Goal: Communication & Community: Answer question/provide support

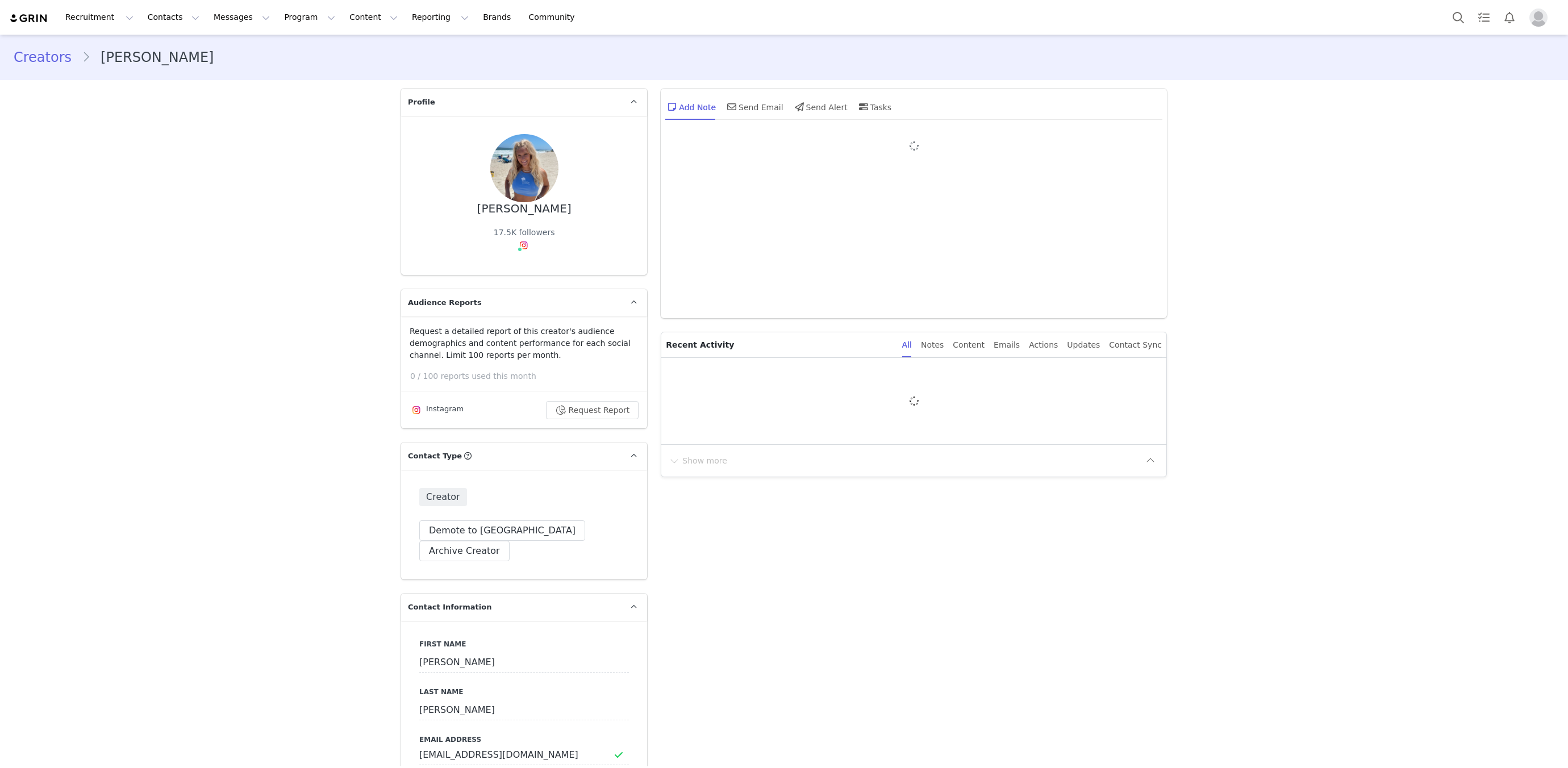
type input "+1 ([GEOGRAPHIC_DATA])"
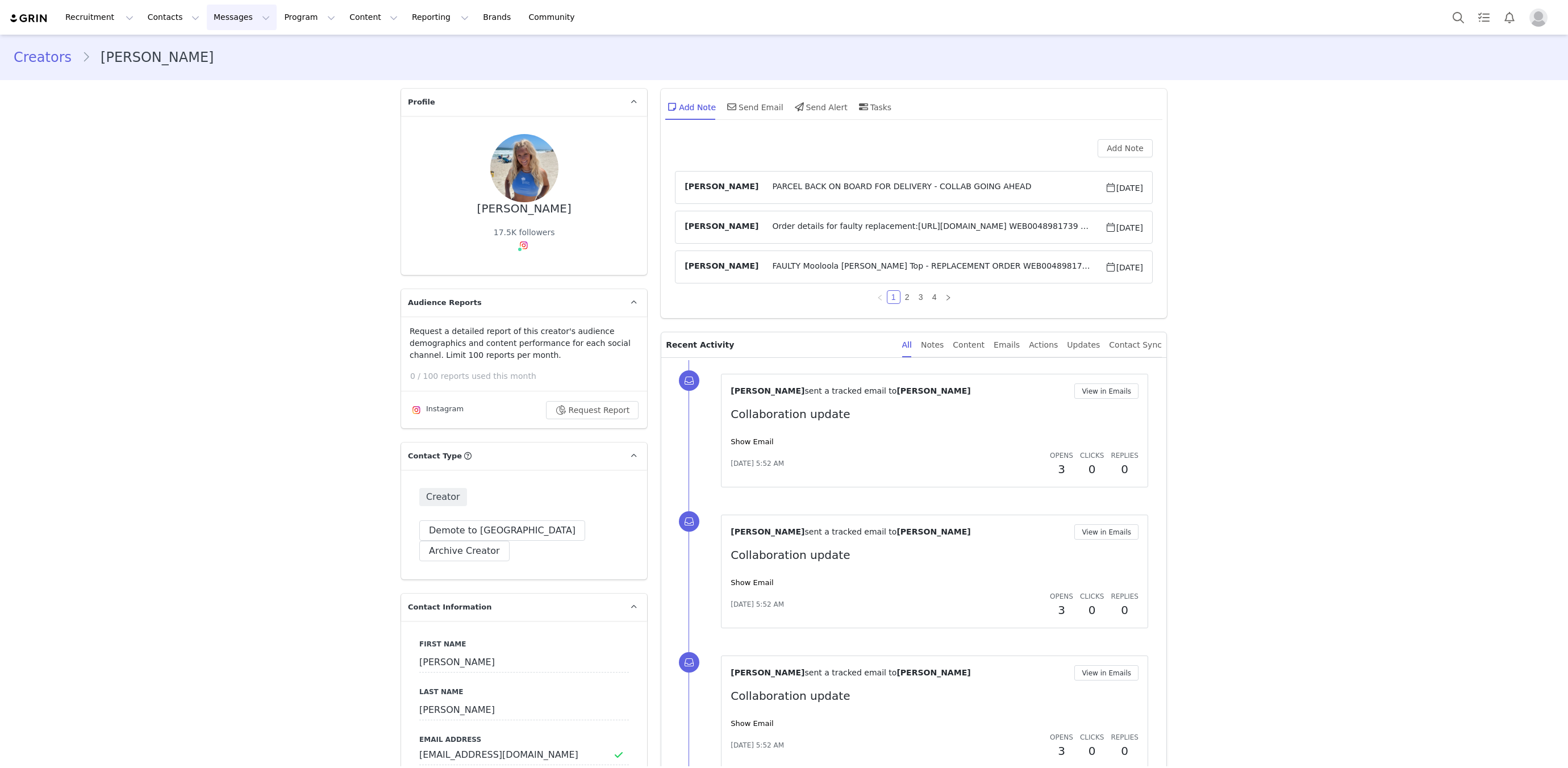
click at [232, 23] on button "Messages Messages" at bounding box center [242, 17] width 70 height 26
click at [240, 77] on link "Inbox" at bounding box center [239, 71] width 89 height 21
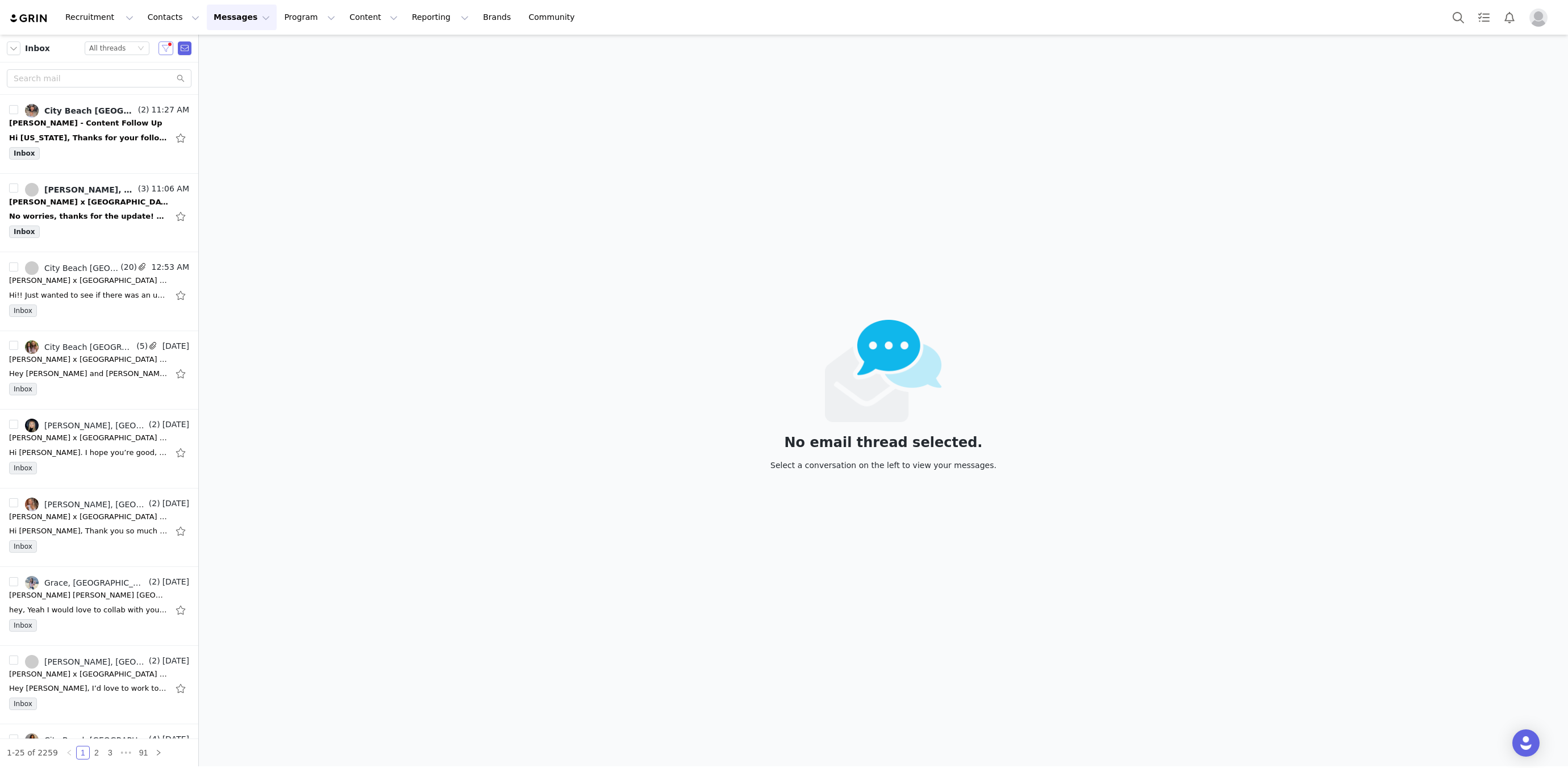
click at [166, 49] on button "button" at bounding box center [166, 48] width 15 height 13
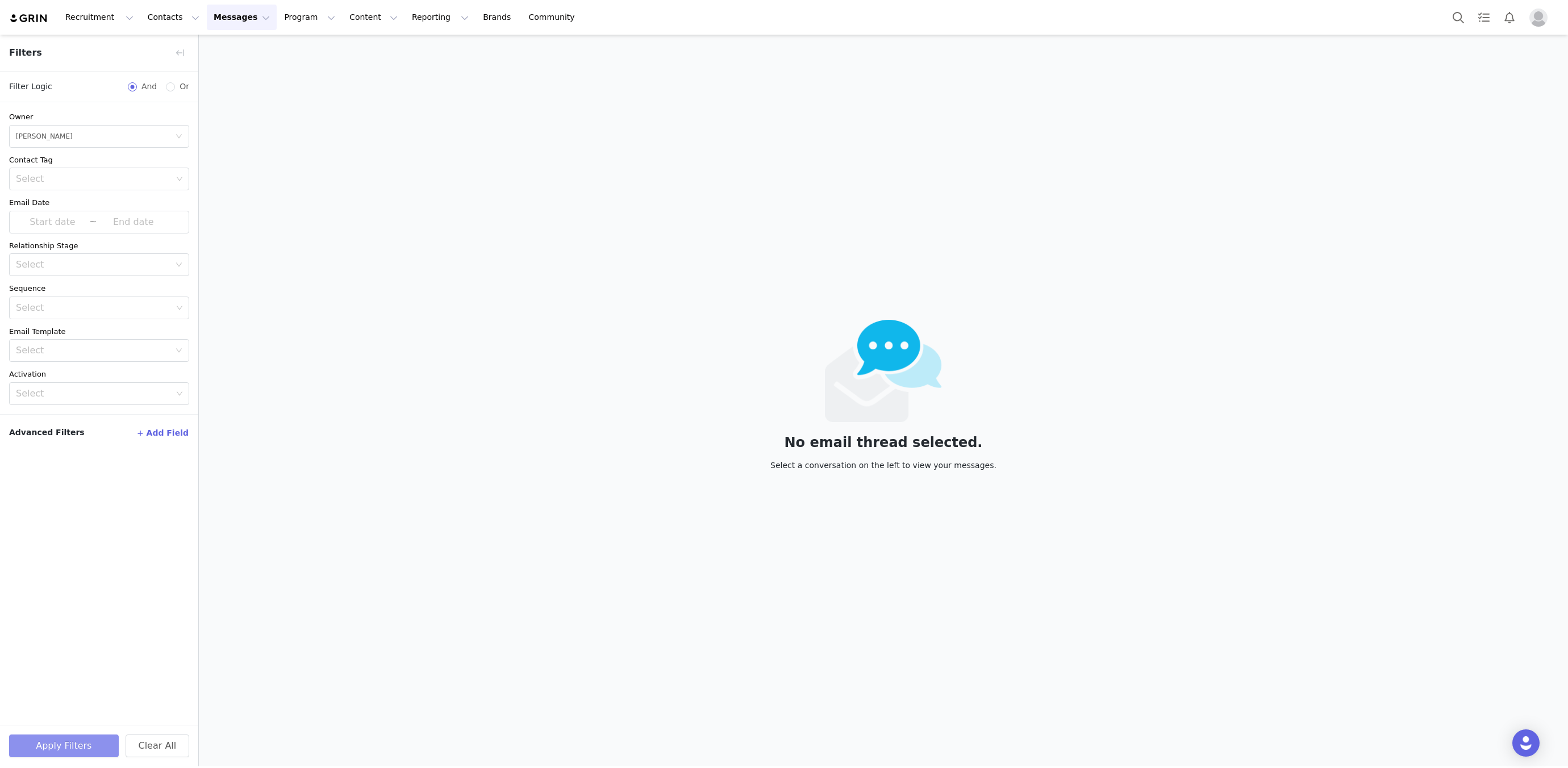
drag, startPoint x: 93, startPoint y: 745, endPoint x: 108, endPoint y: 718, distance: 30.9
click at [93, 745] on button "Apply Filters" at bounding box center [64, 745] width 110 height 23
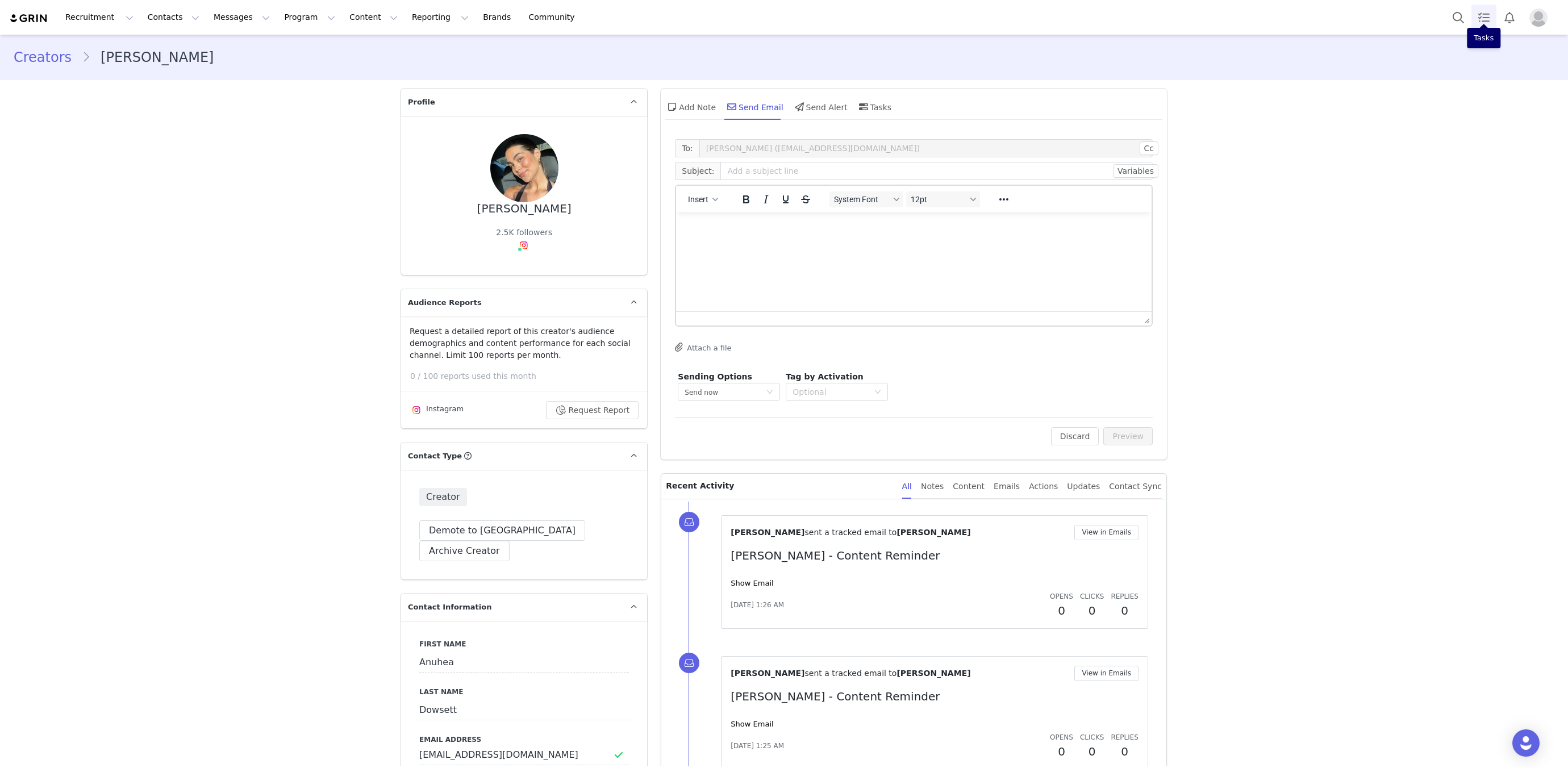
click at [1471, 10] on link "Tasks" at bounding box center [1483, 17] width 25 height 26
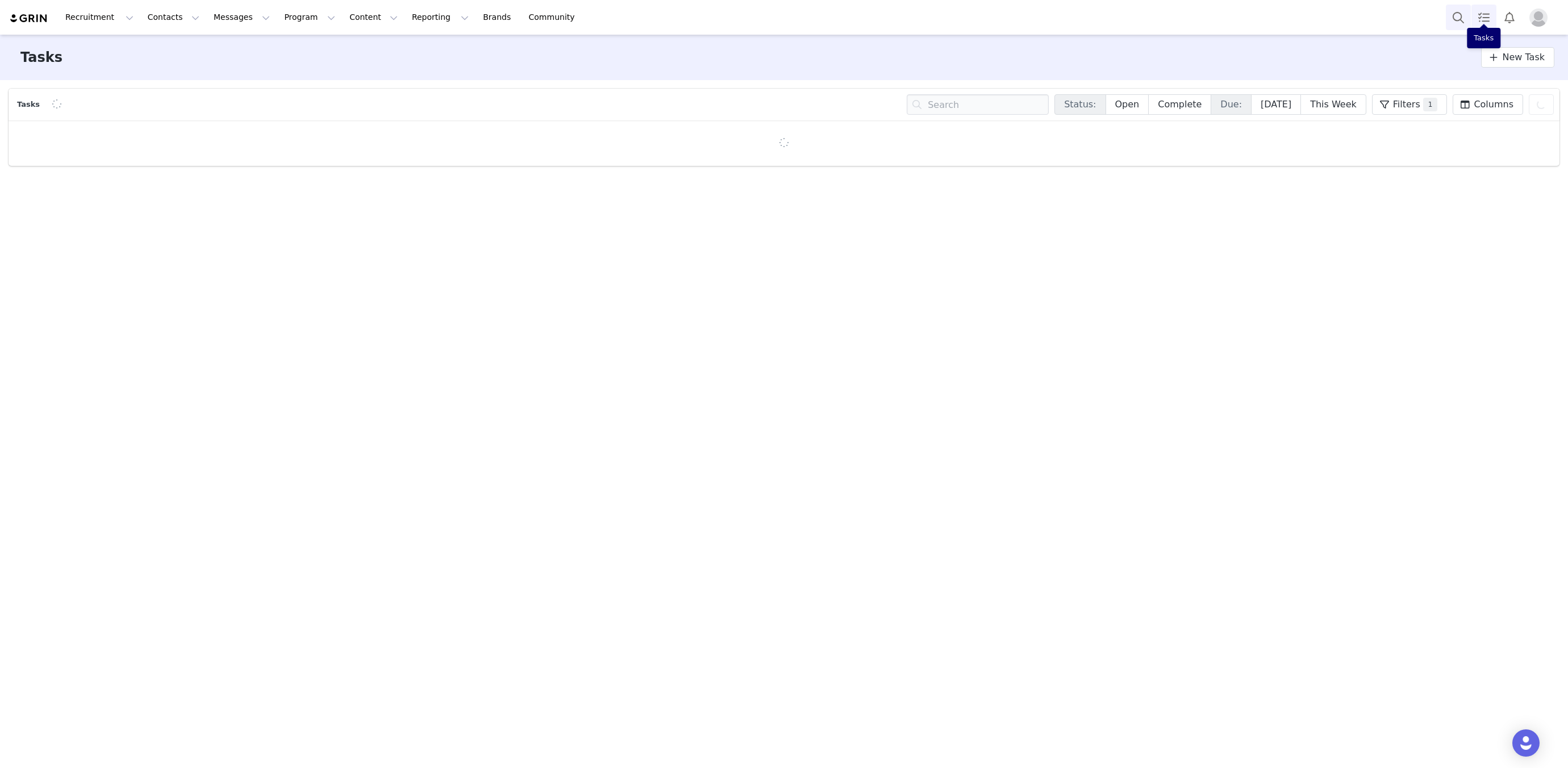
click at [1453, 13] on button "Search" at bounding box center [1458, 17] width 25 height 26
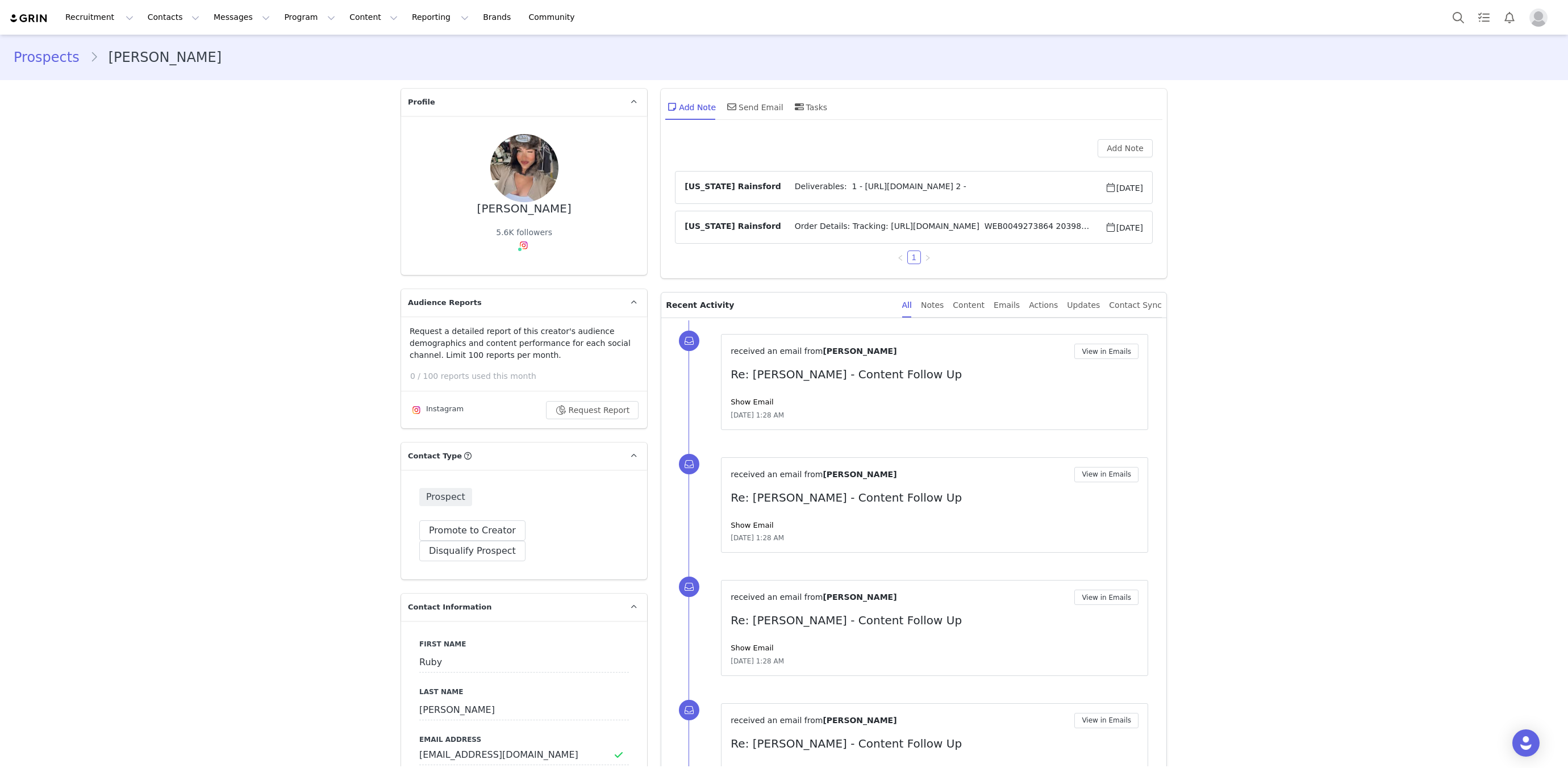
click at [734, 405] on div "Show Email" at bounding box center [934, 402] width 408 height 12
click at [739, 397] on link "Show Email" at bounding box center [752, 402] width 43 height 9
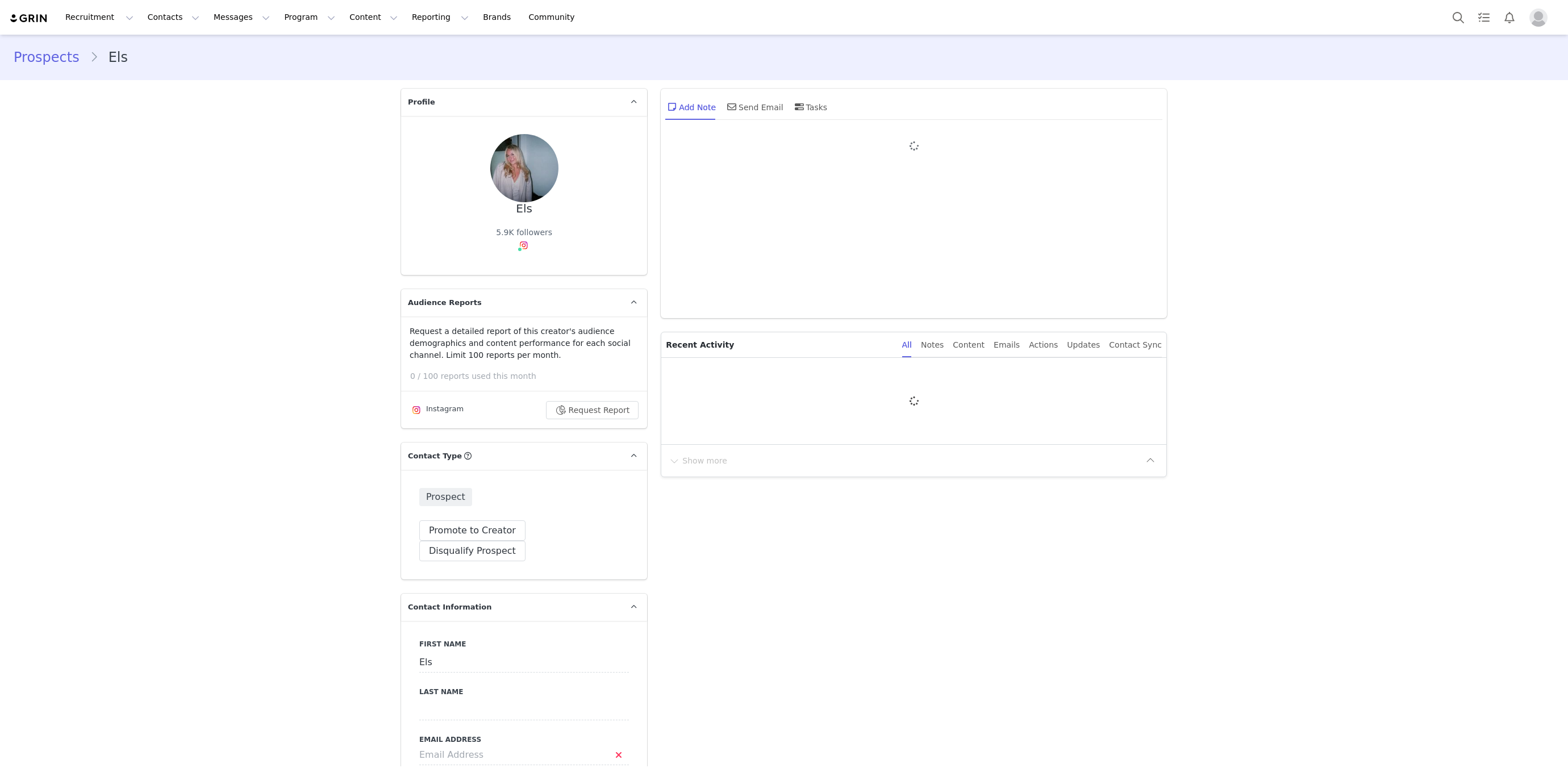
type input "+1 ([GEOGRAPHIC_DATA])"
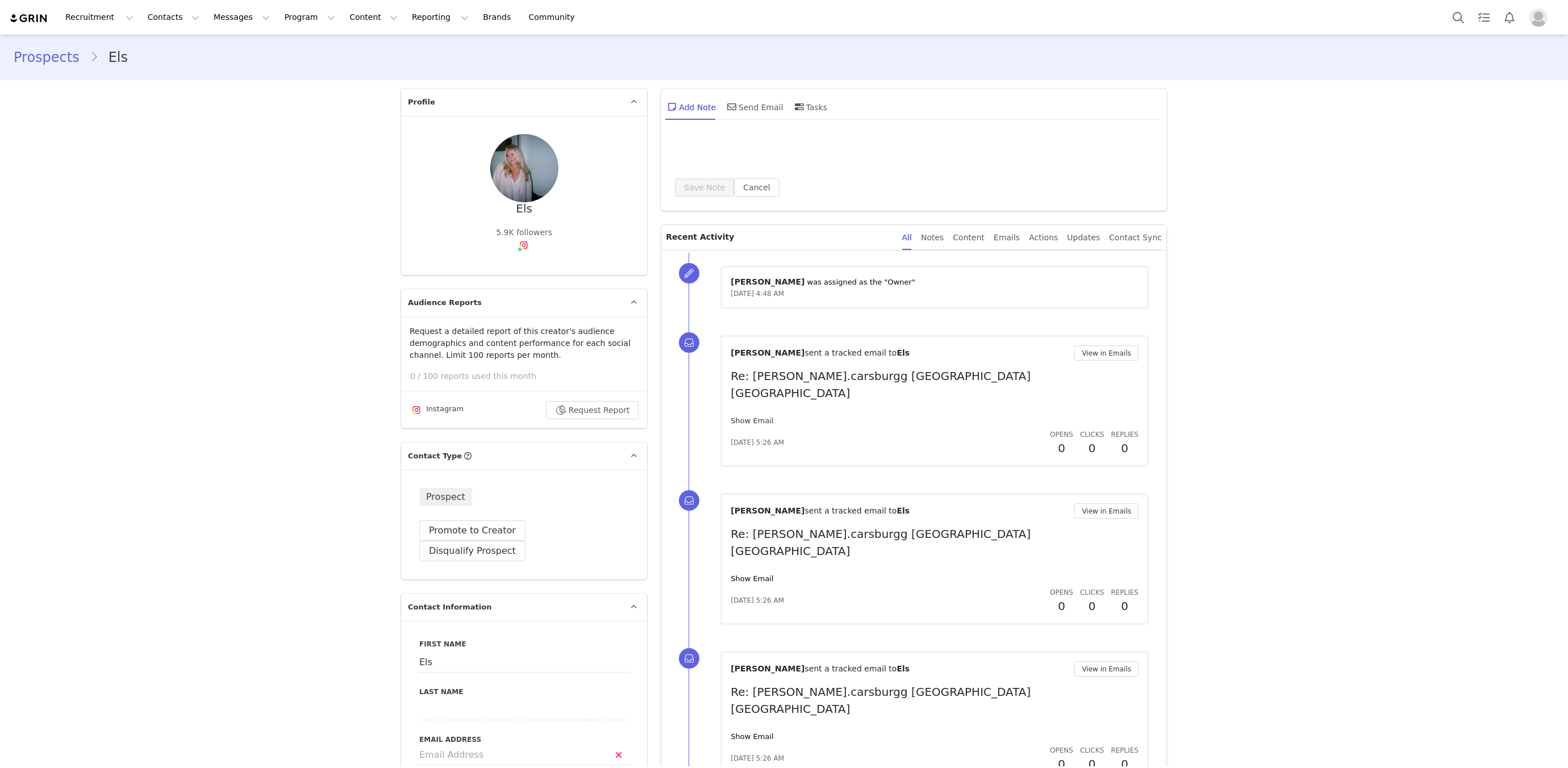
click at [760, 416] on link "Show Email" at bounding box center [752, 421] width 43 height 9
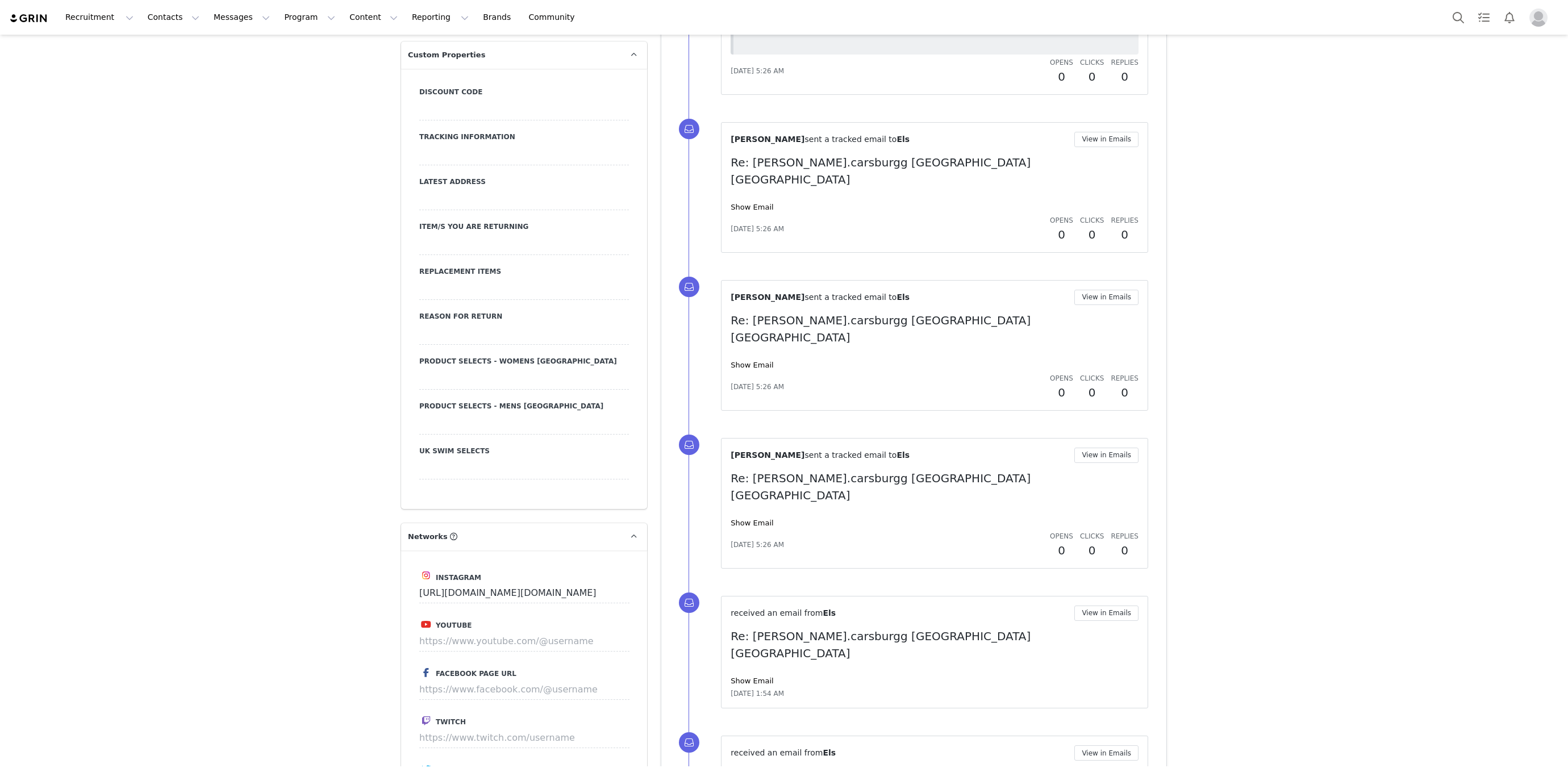
scroll to position [1456, 0]
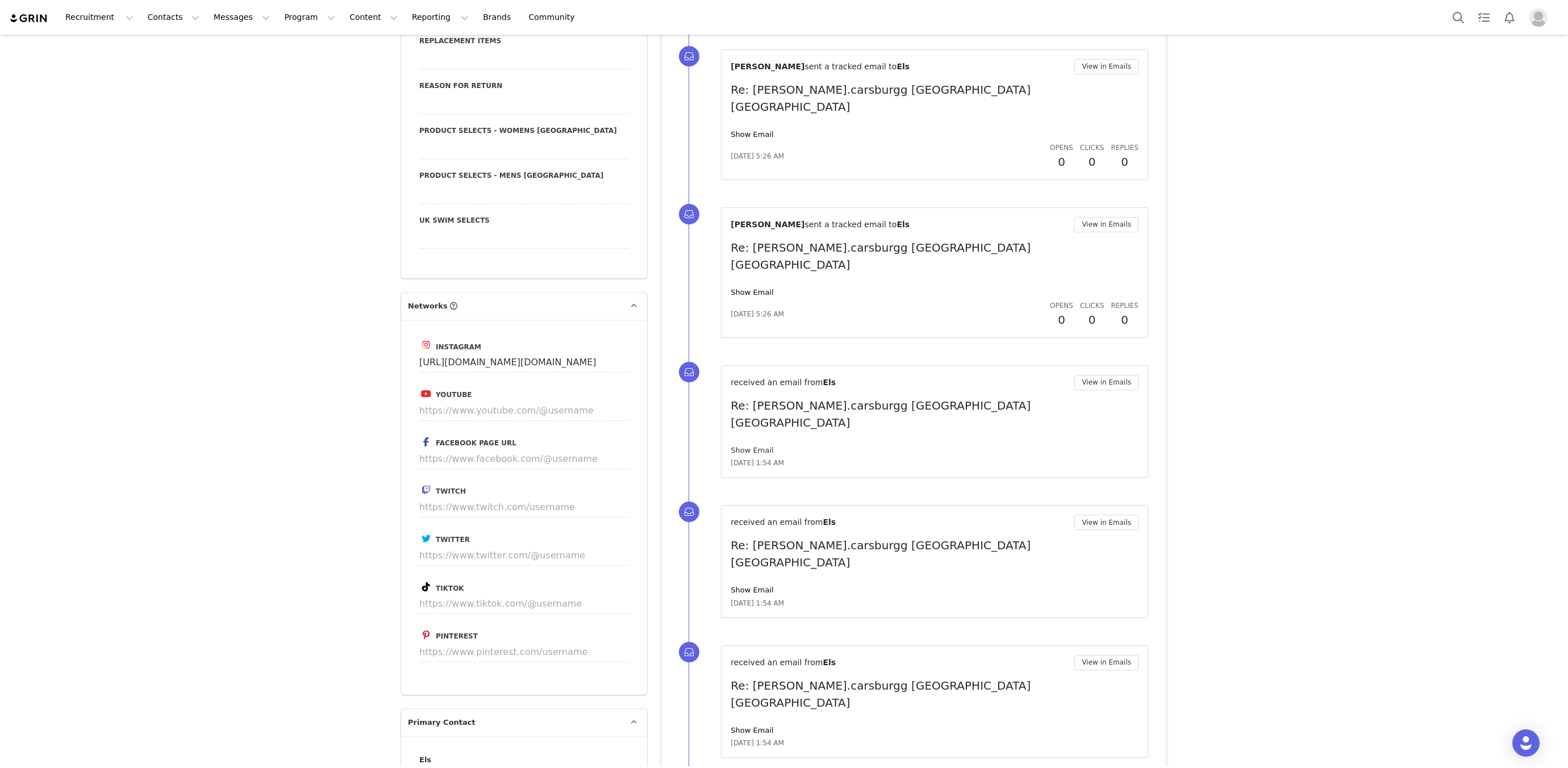
click at [748, 446] on link "Show Email" at bounding box center [752, 450] width 43 height 9
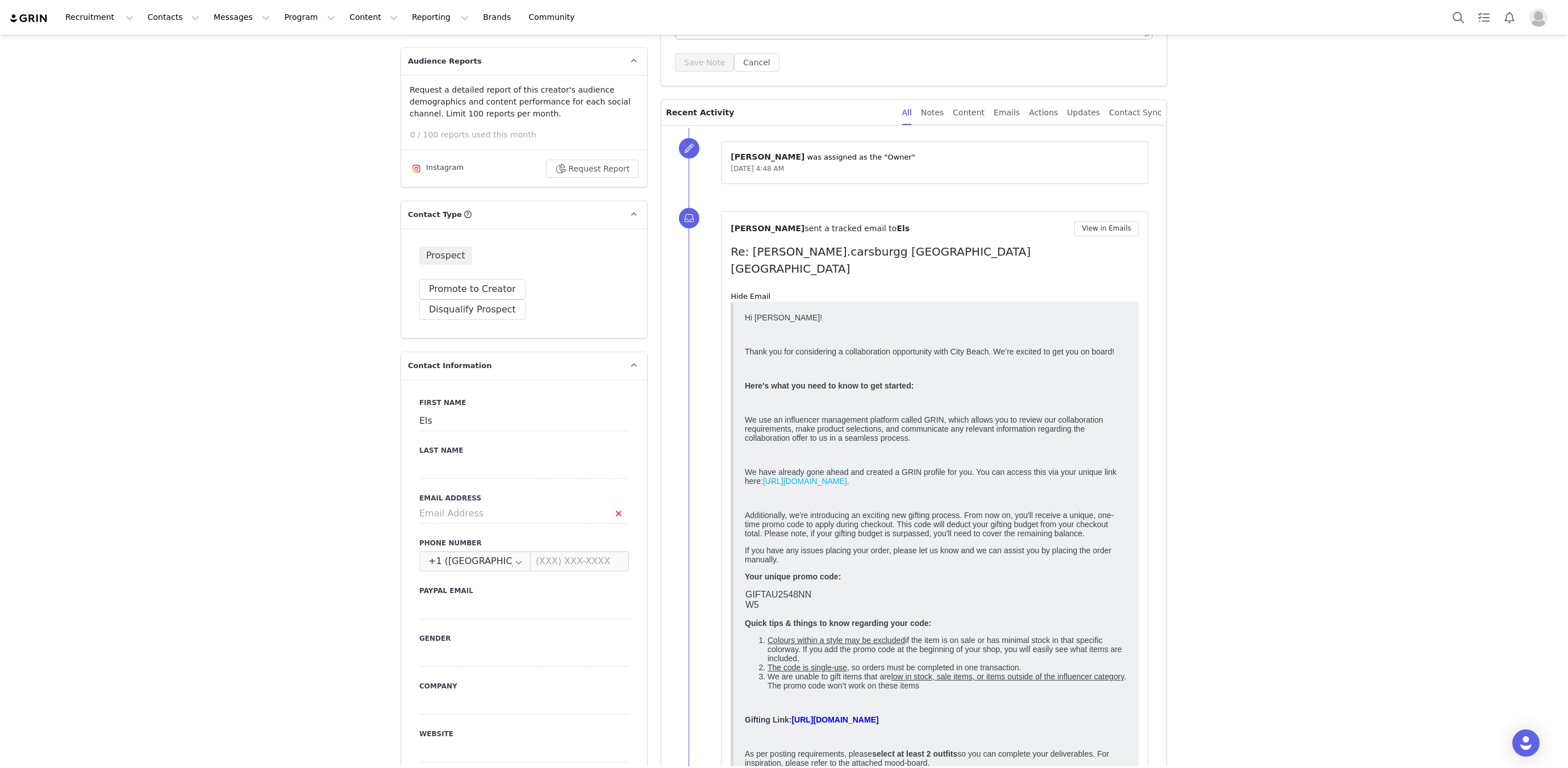
scroll to position [0, 0]
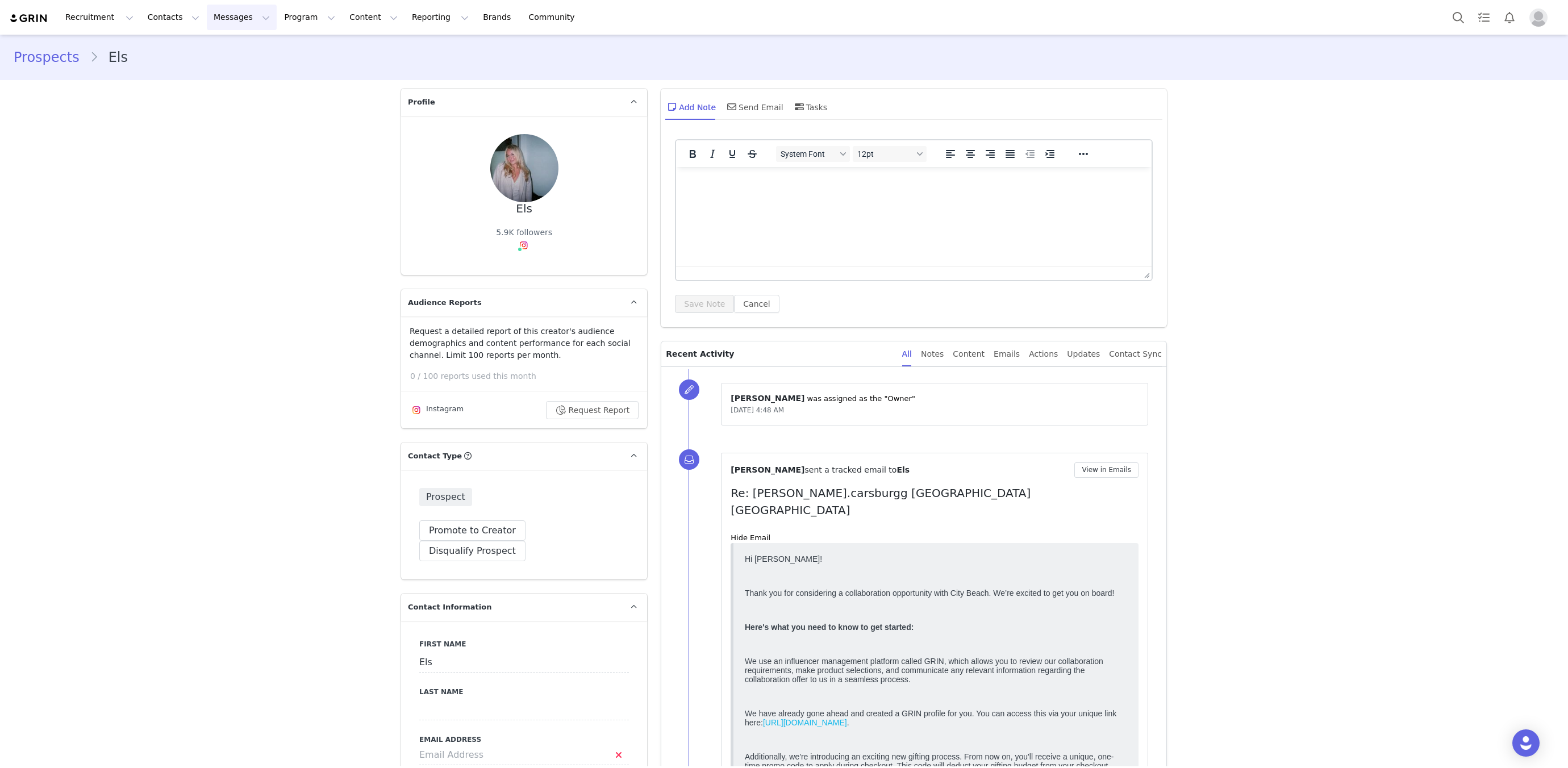
click at [220, 15] on button "Messages Messages" at bounding box center [242, 17] width 70 height 26
click at [253, 64] on link "Inbox" at bounding box center [239, 71] width 89 height 21
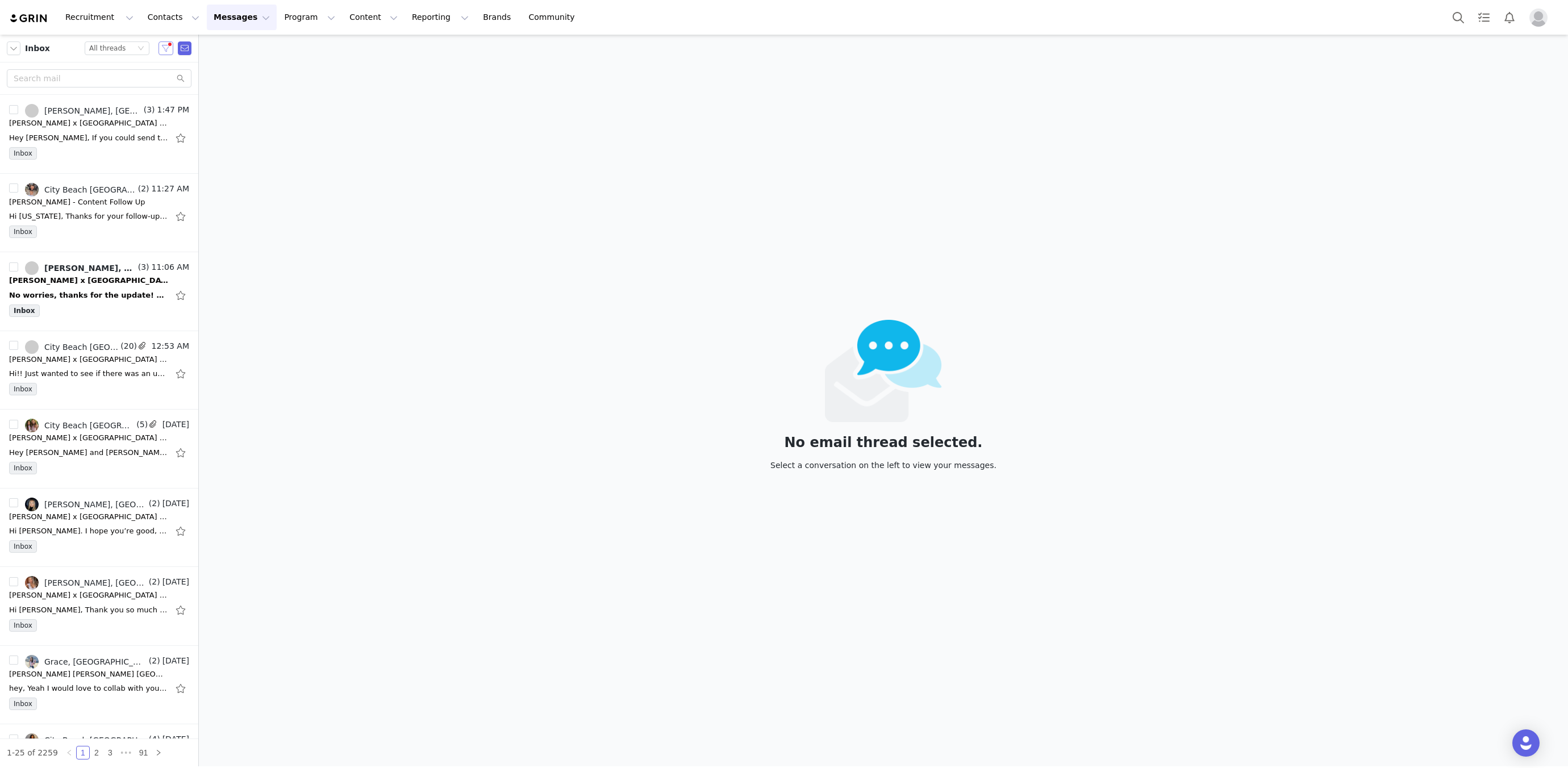
click at [163, 50] on button "button" at bounding box center [166, 48] width 15 height 13
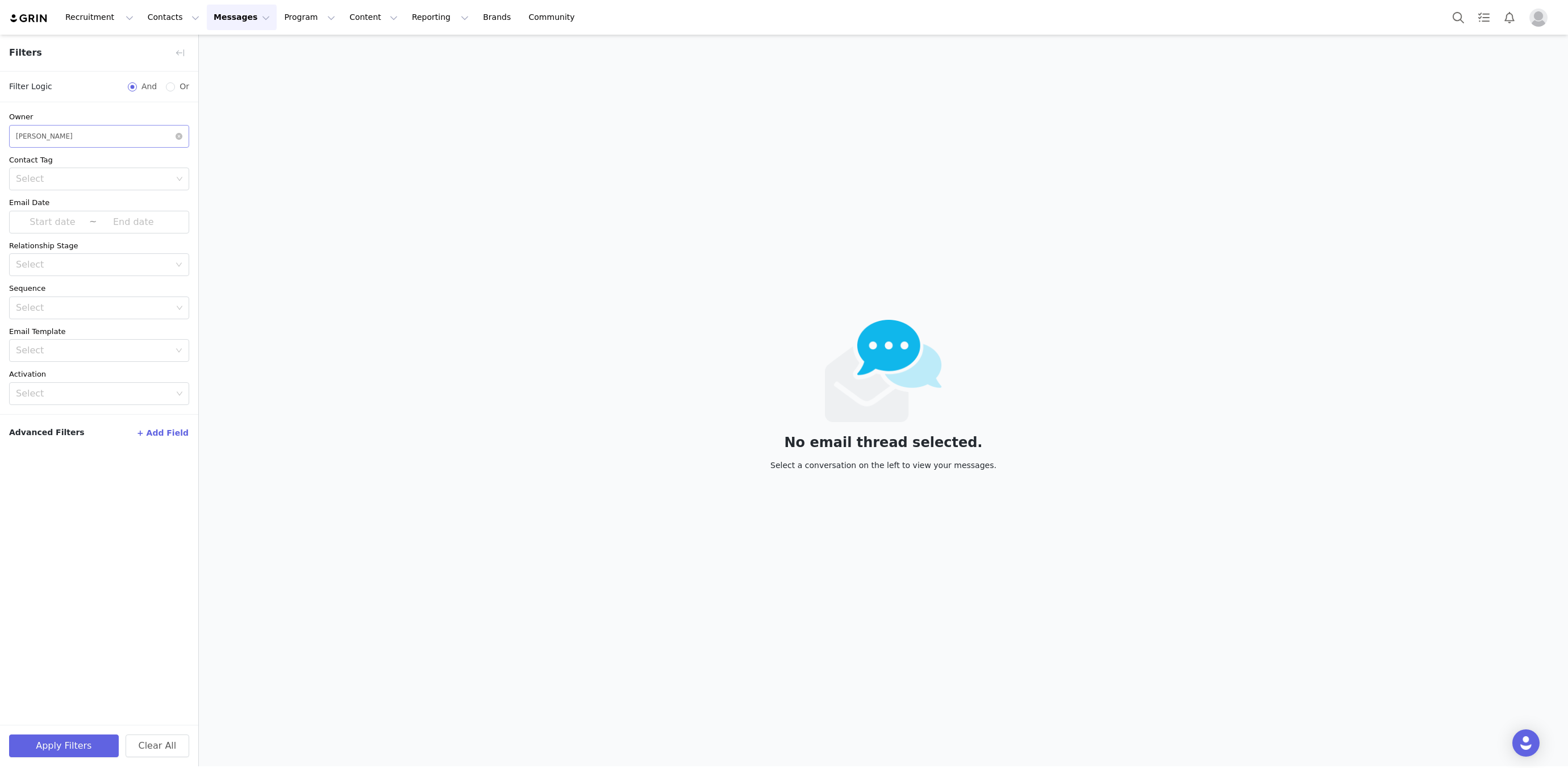
click at [69, 139] on div "Select Hannah Salmon" at bounding box center [95, 136] width 159 height 21
click at [108, 263] on p "[US_STATE] Rainsford" at bounding box center [116, 264] width 124 height 13
drag, startPoint x: 145, startPoint y: 130, endPoint x: 134, endPoint y: 141, distance: 15.6
click at [145, 130] on div "Select Montana Rainsford" at bounding box center [95, 136] width 159 height 21
click at [83, 225] on div "[PERSON_NAME]" at bounding box center [99, 234] width 166 height 27
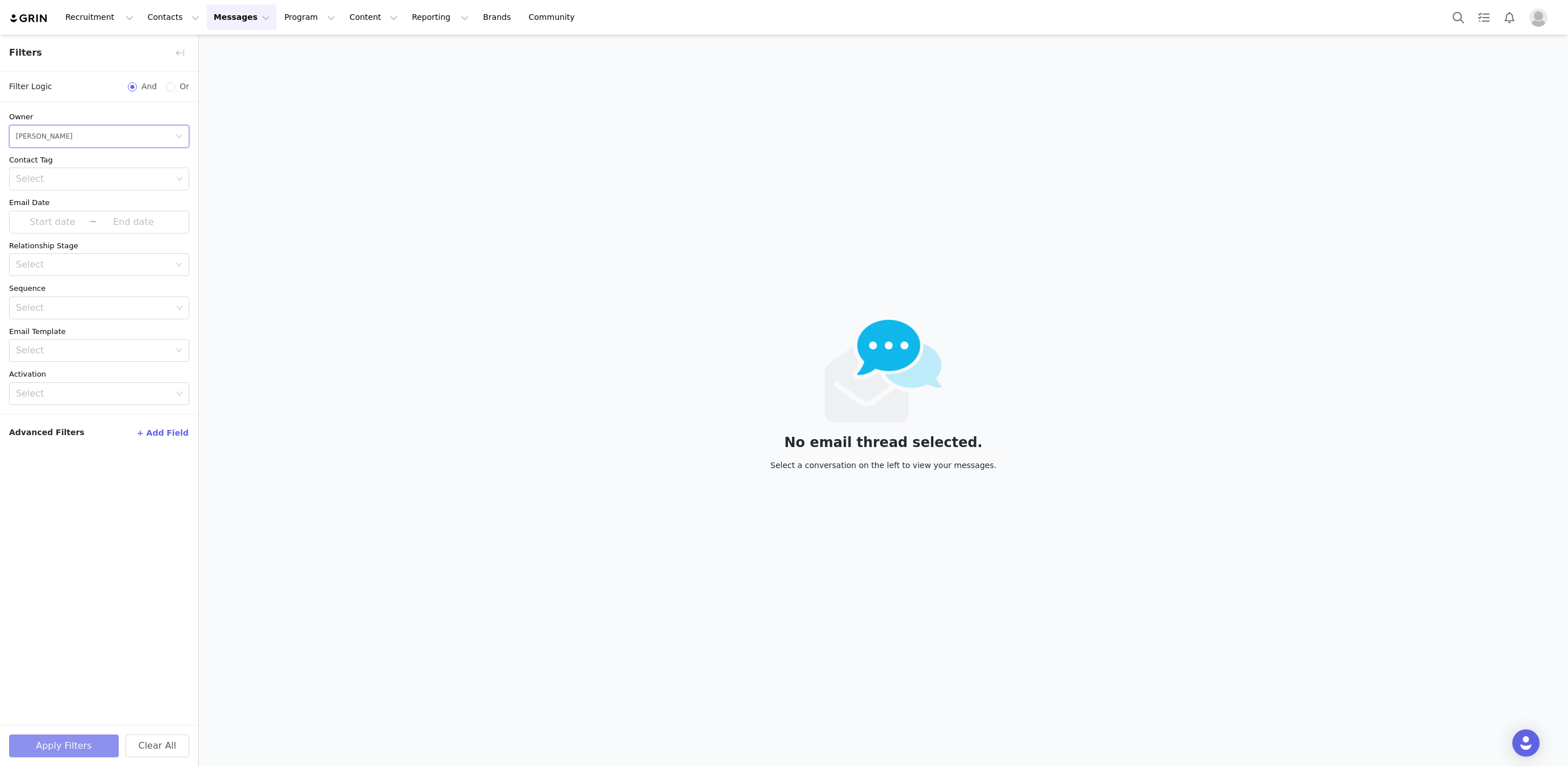
click at [56, 754] on button "Apply Filters" at bounding box center [64, 745] width 110 height 23
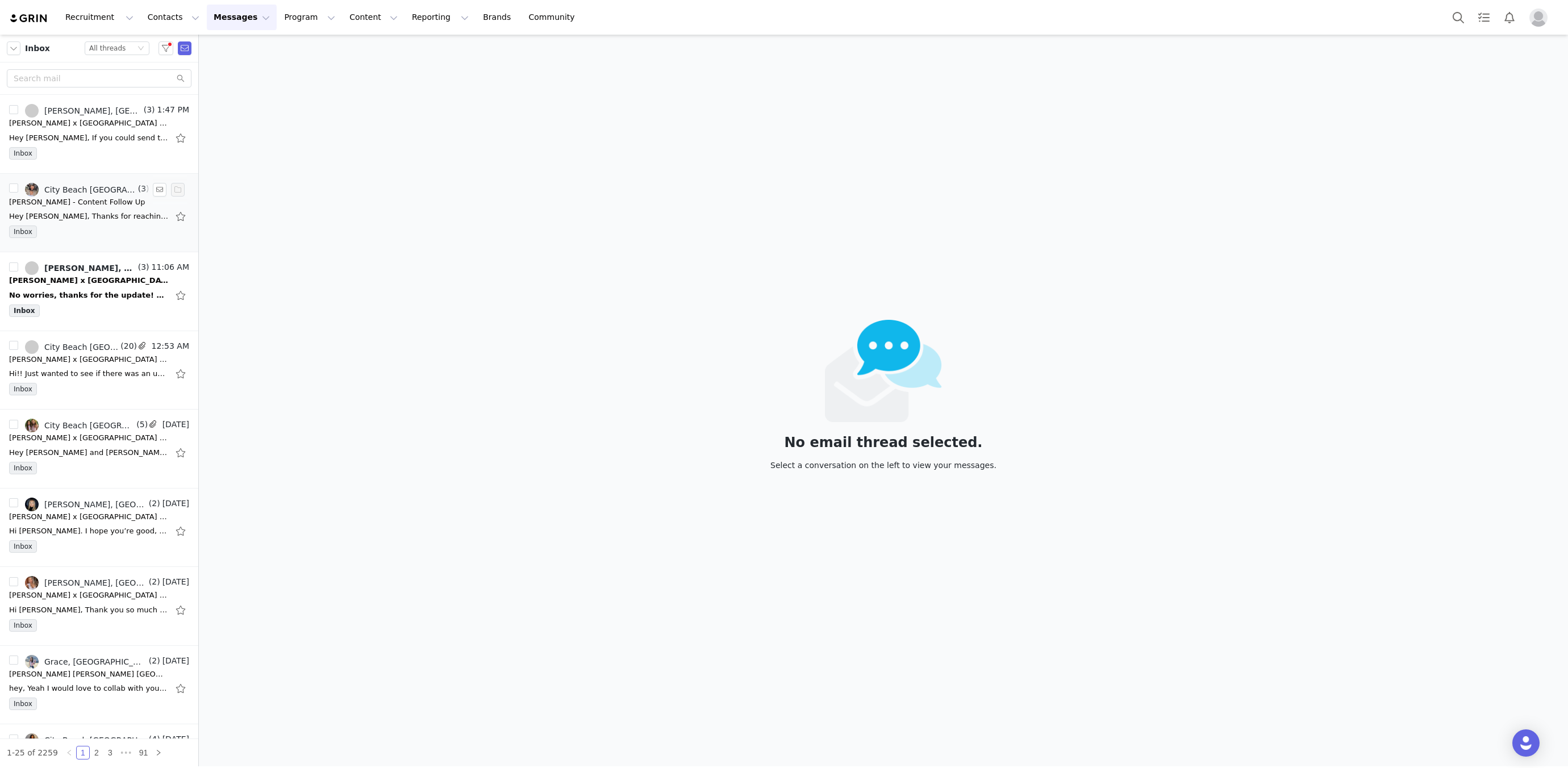
click at [51, 211] on div "Hey Ruby, Thanks for reaching back out. No problem at all, thanks for letting u…" at bounding box center [88, 216] width 159 height 12
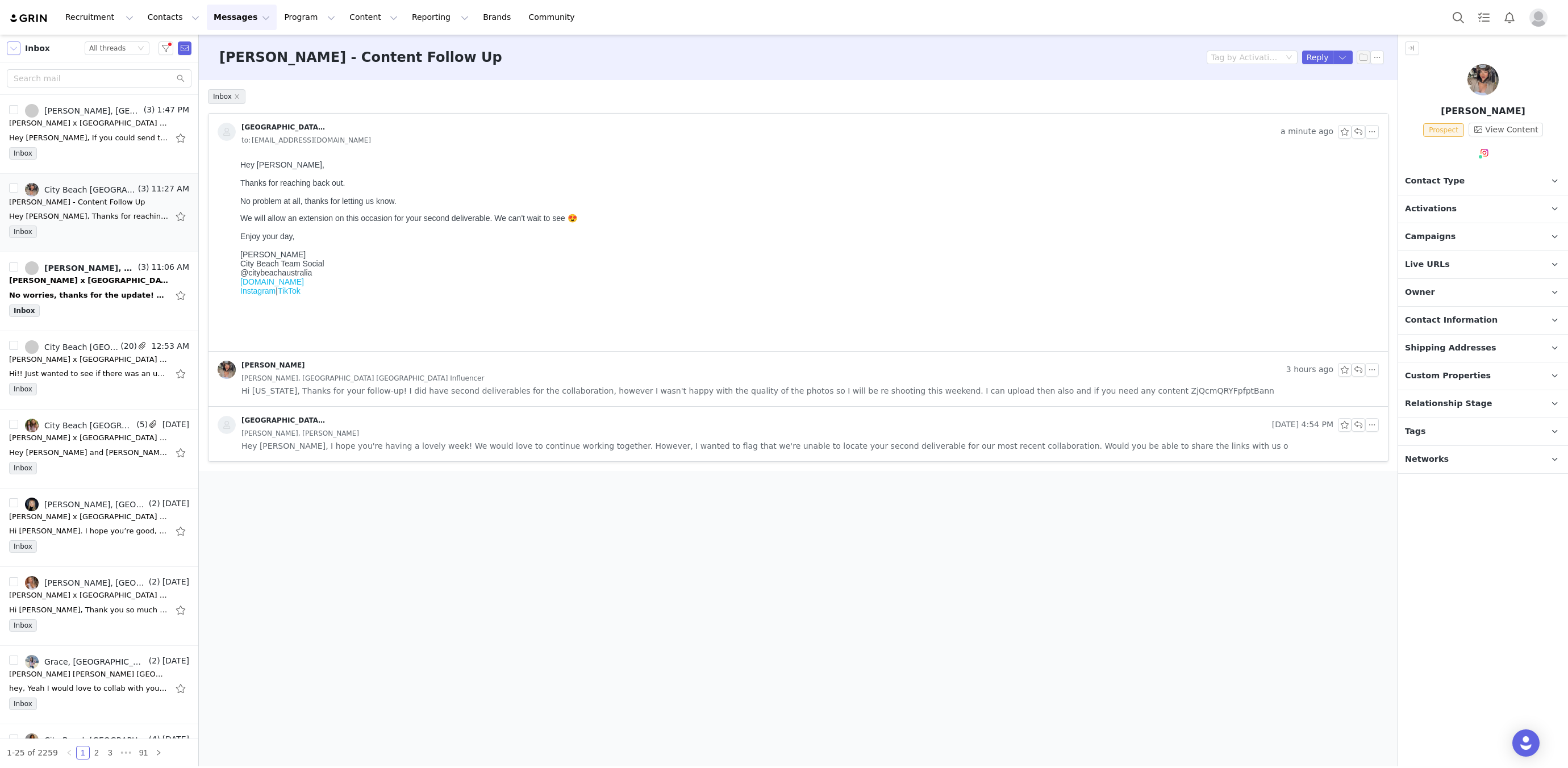
click at [18, 47] on button "button" at bounding box center [13, 48] width 13 height 13
drag, startPoint x: 28, startPoint y: 66, endPoint x: 36, endPoint y: 65, distance: 8.1
click at [28, 66] on li "All Mail" at bounding box center [55, 69] width 97 height 18
click at [138, 315] on div "Inbox" at bounding box center [99, 313] width 180 height 17
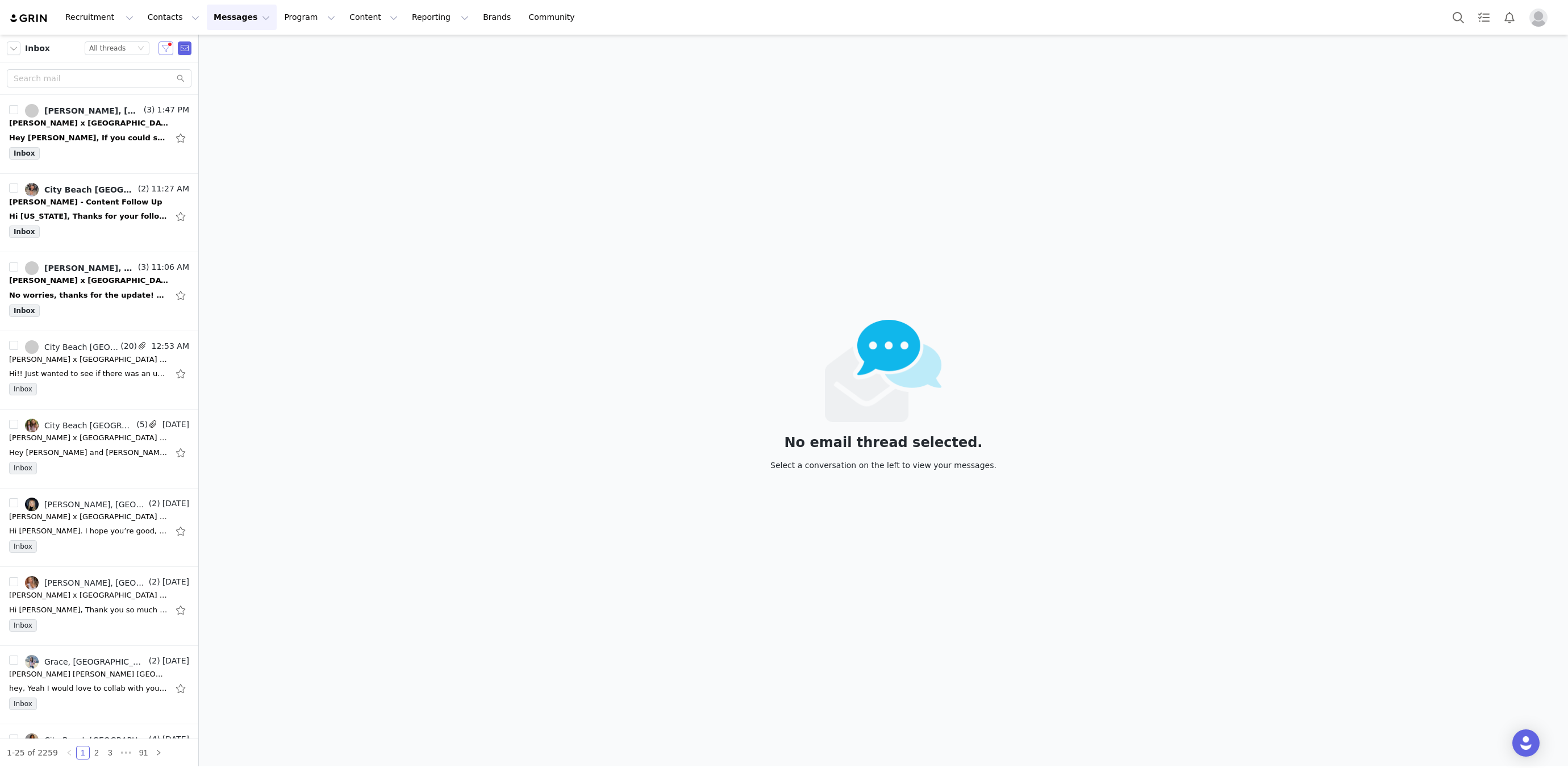
click at [159, 49] on button "button" at bounding box center [166, 48] width 15 height 13
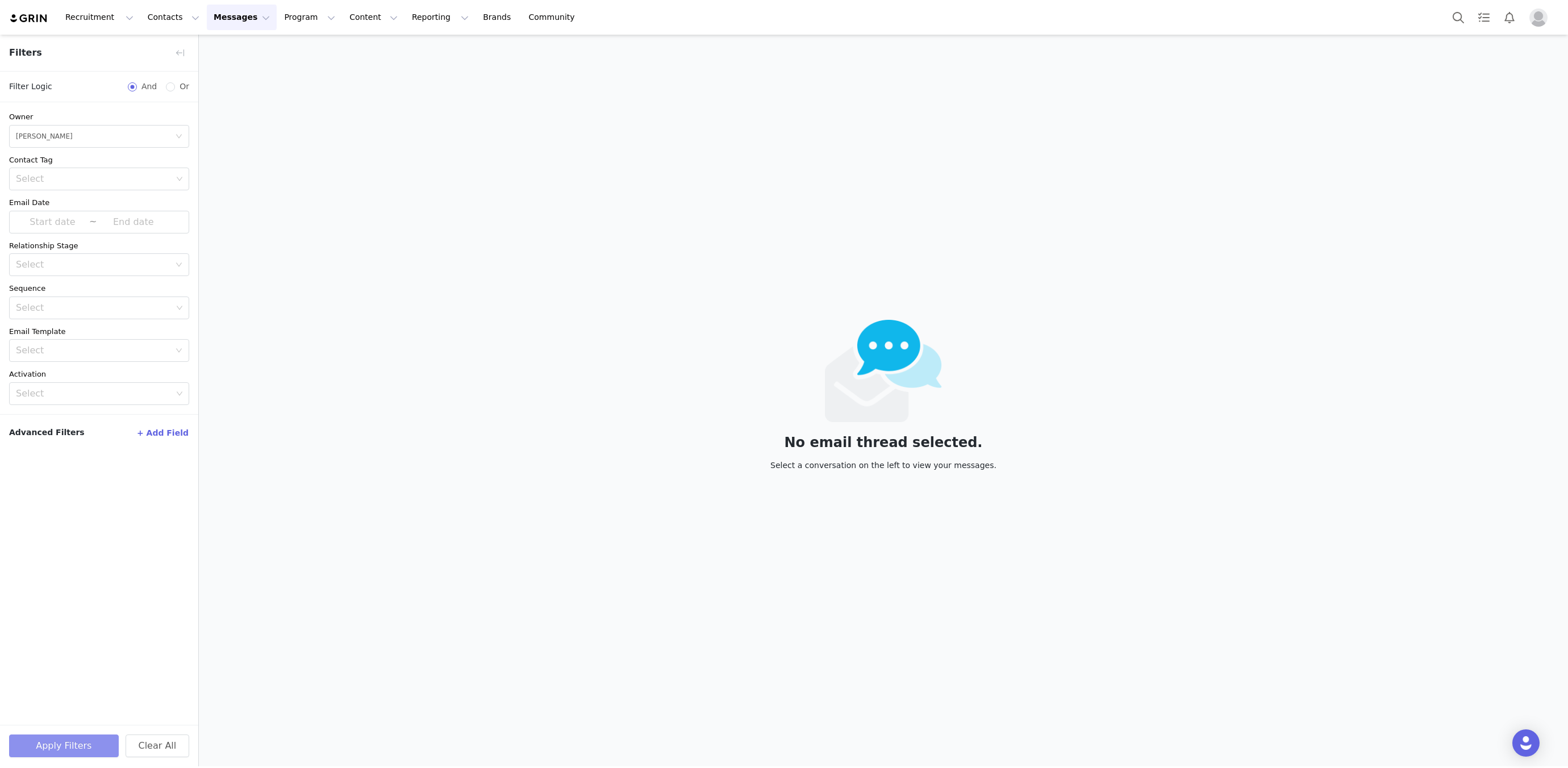
click at [39, 739] on button "Apply Filters" at bounding box center [64, 745] width 110 height 23
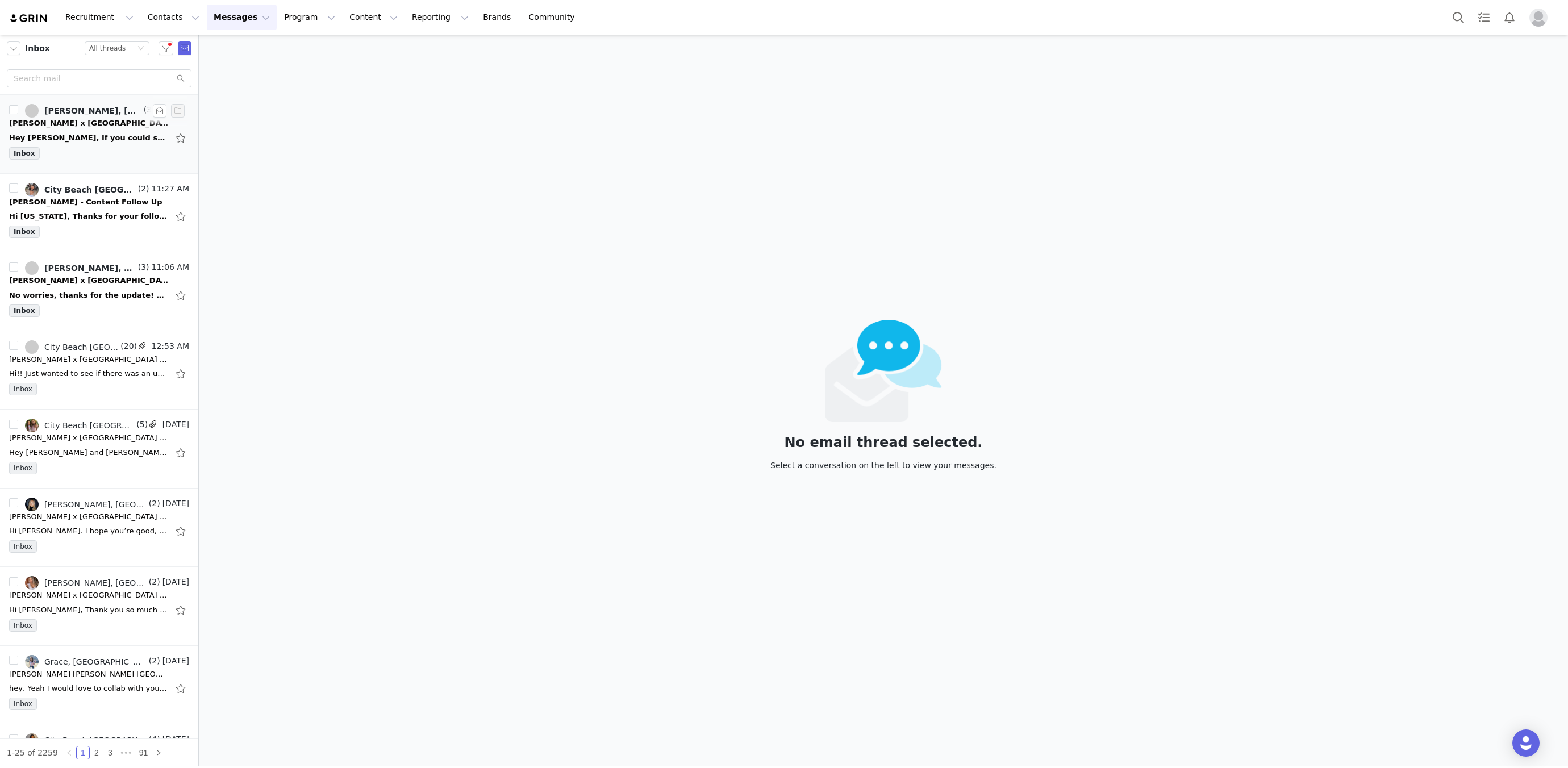
click at [107, 141] on div "Hey [PERSON_NAME], If you could send the new proposal over I can get started on…" at bounding box center [88, 138] width 159 height 12
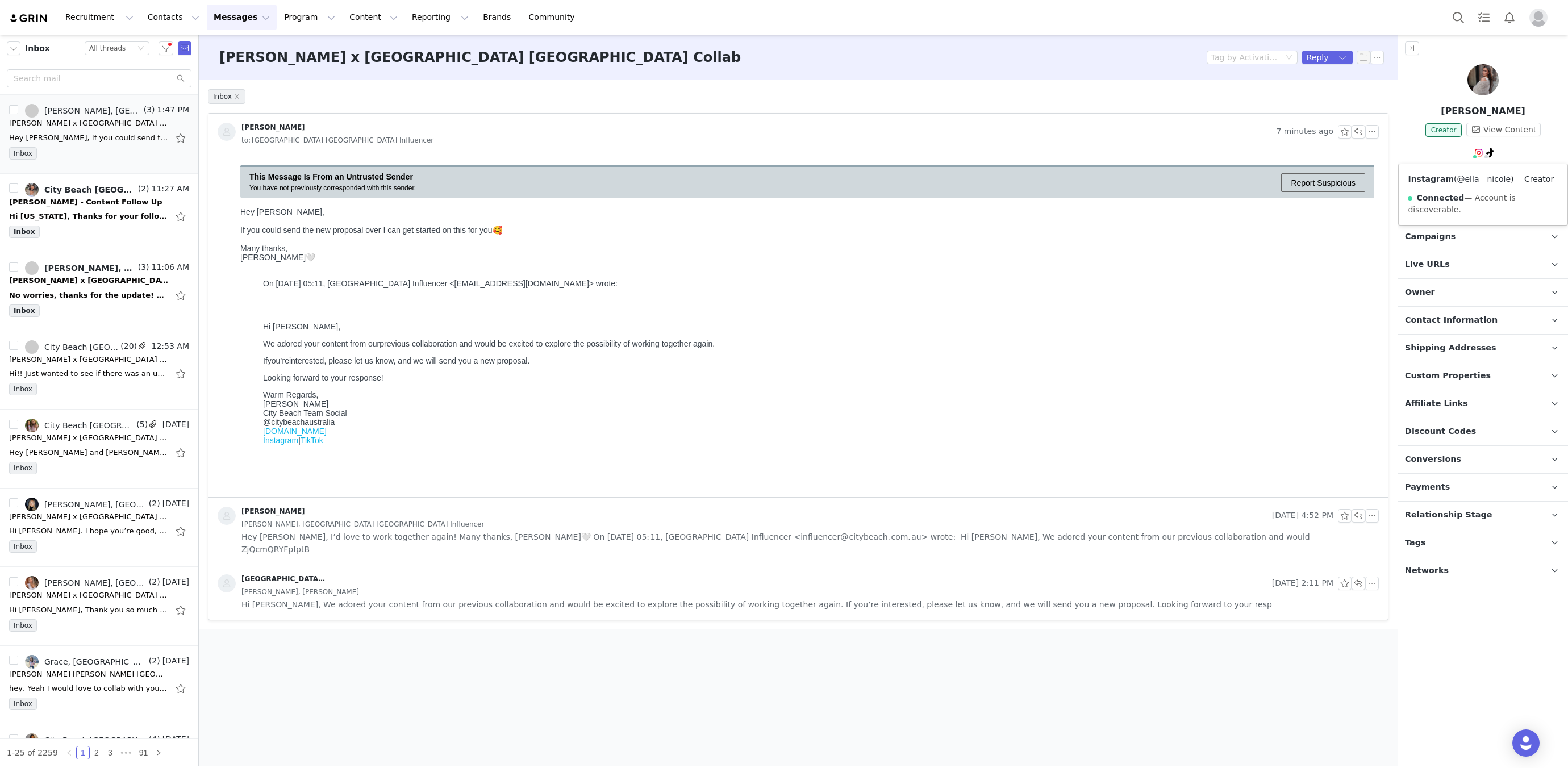
click at [1464, 175] on link "@ella__nicole" at bounding box center [1484, 179] width 54 height 9
click at [97, 208] on div "Hi [US_STATE], Thanks for your follow-up! I did have second deliverables for th…" at bounding box center [99, 217] width 180 height 18
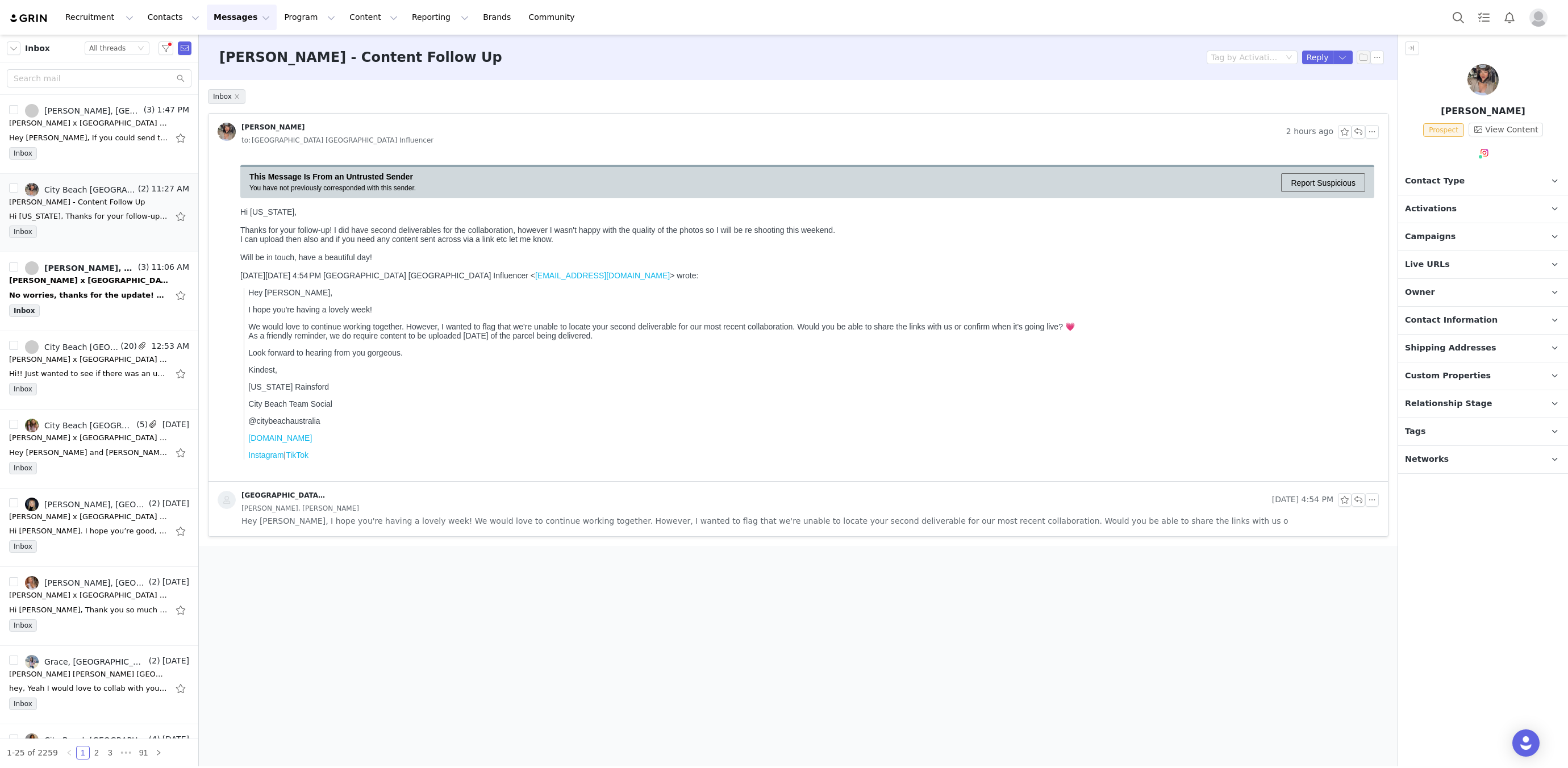
click at [158, 47] on span at bounding box center [164, 48] width 19 height 13
click at [166, 47] on button "button" at bounding box center [166, 48] width 15 height 13
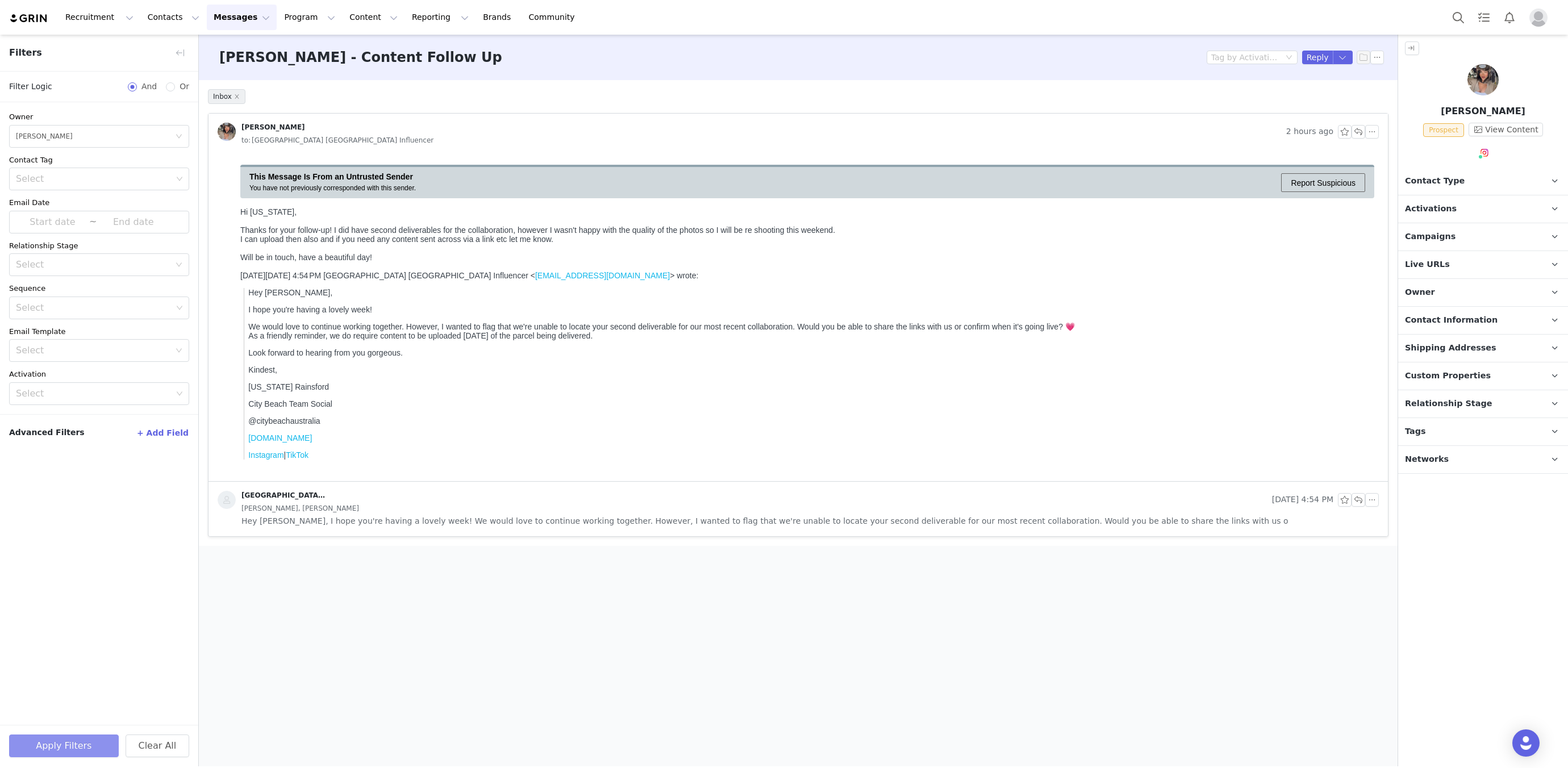
click at [65, 745] on button "Apply Filters" at bounding box center [64, 745] width 110 height 23
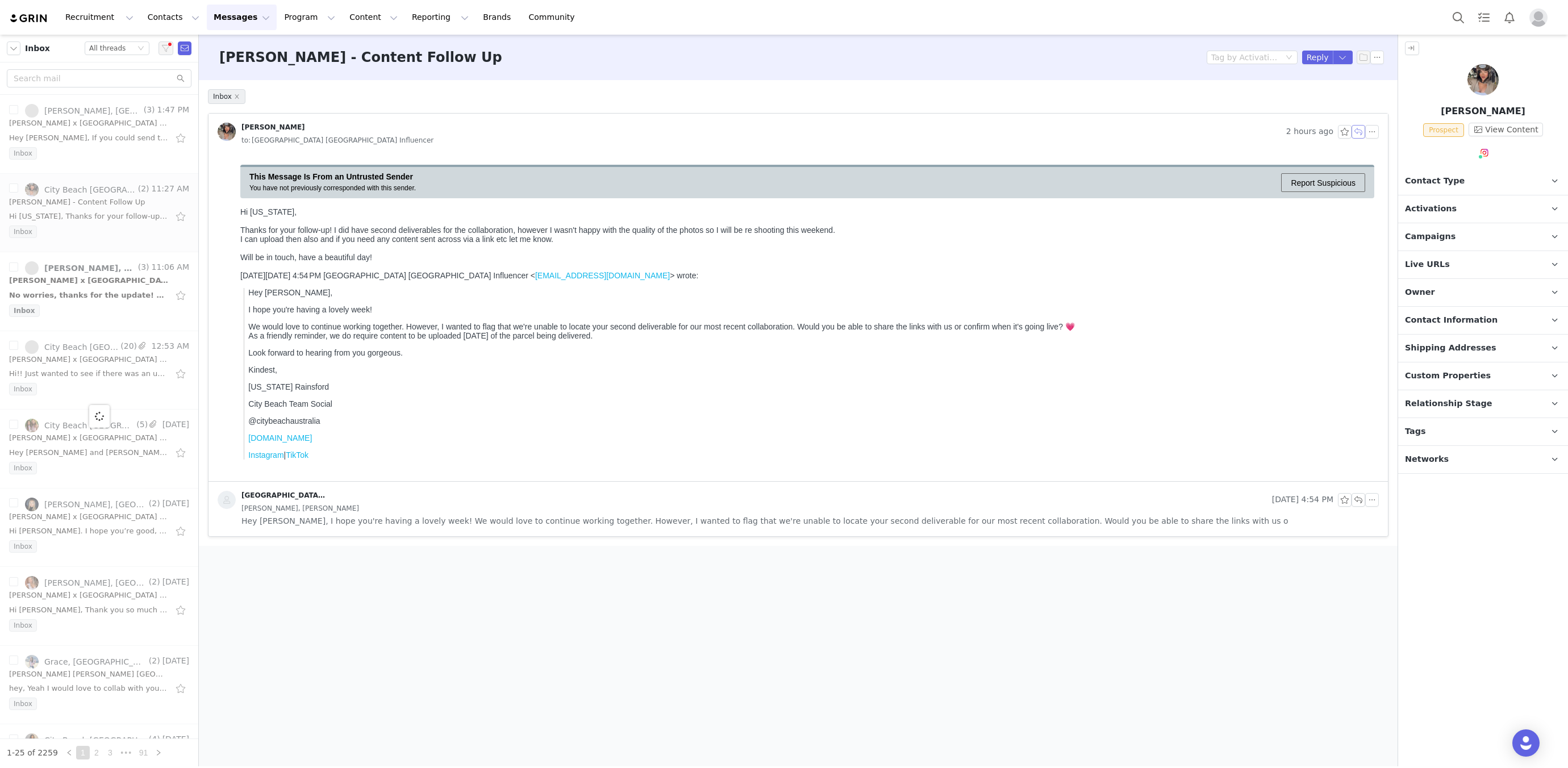
click at [1359, 132] on button "button" at bounding box center [1358, 131] width 13 height 13
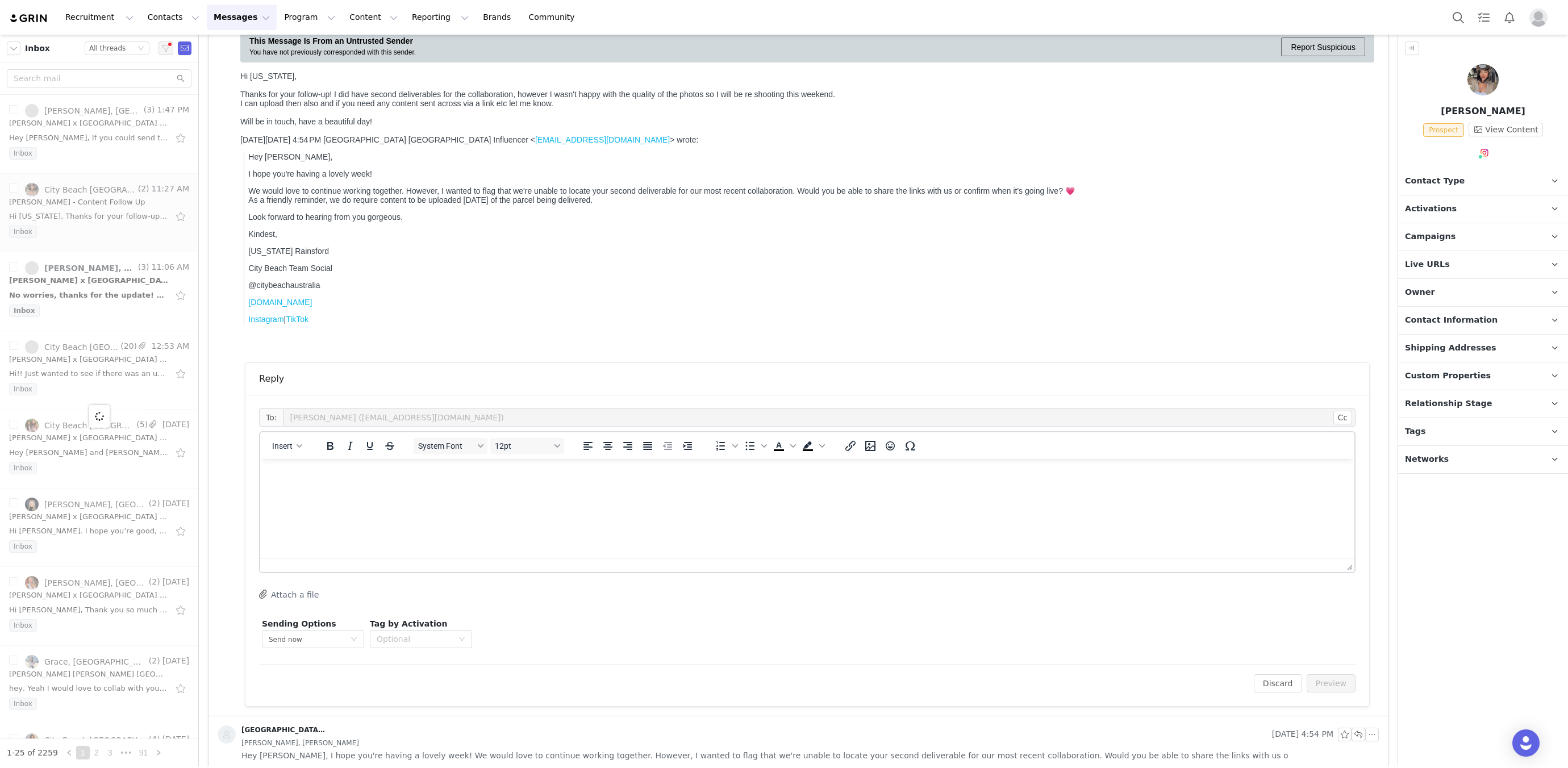
click at [839, 558] on div at bounding box center [807, 565] width 1094 height 14
click at [851, 490] on html at bounding box center [807, 474] width 1094 height 30
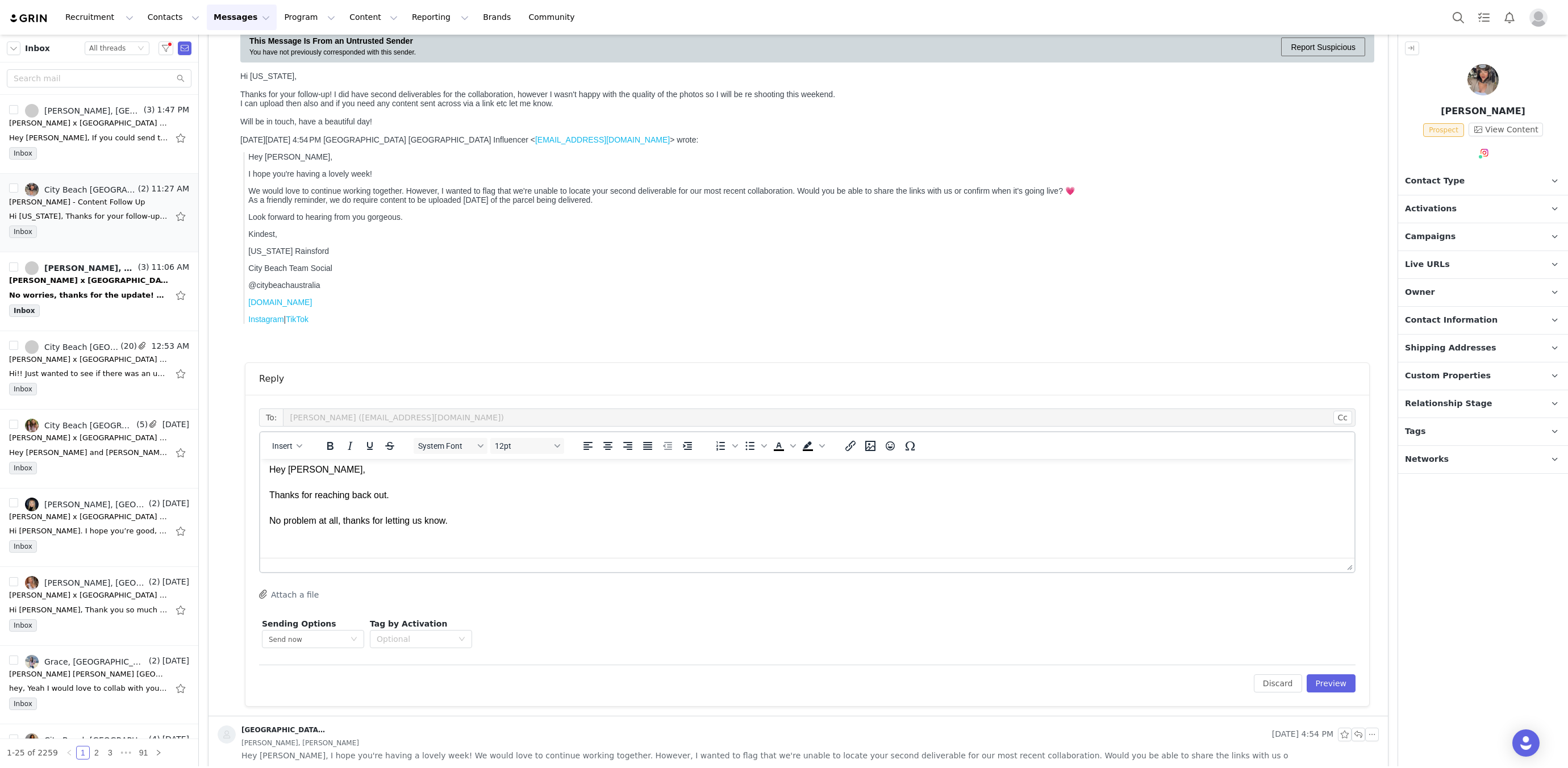
scroll to position [4, 0]
click at [508, 547] on html "Hey [PERSON_NAME], Thanks for reaching back out. No problem at all, thanks for …" at bounding box center [807, 507] width 1094 height 103
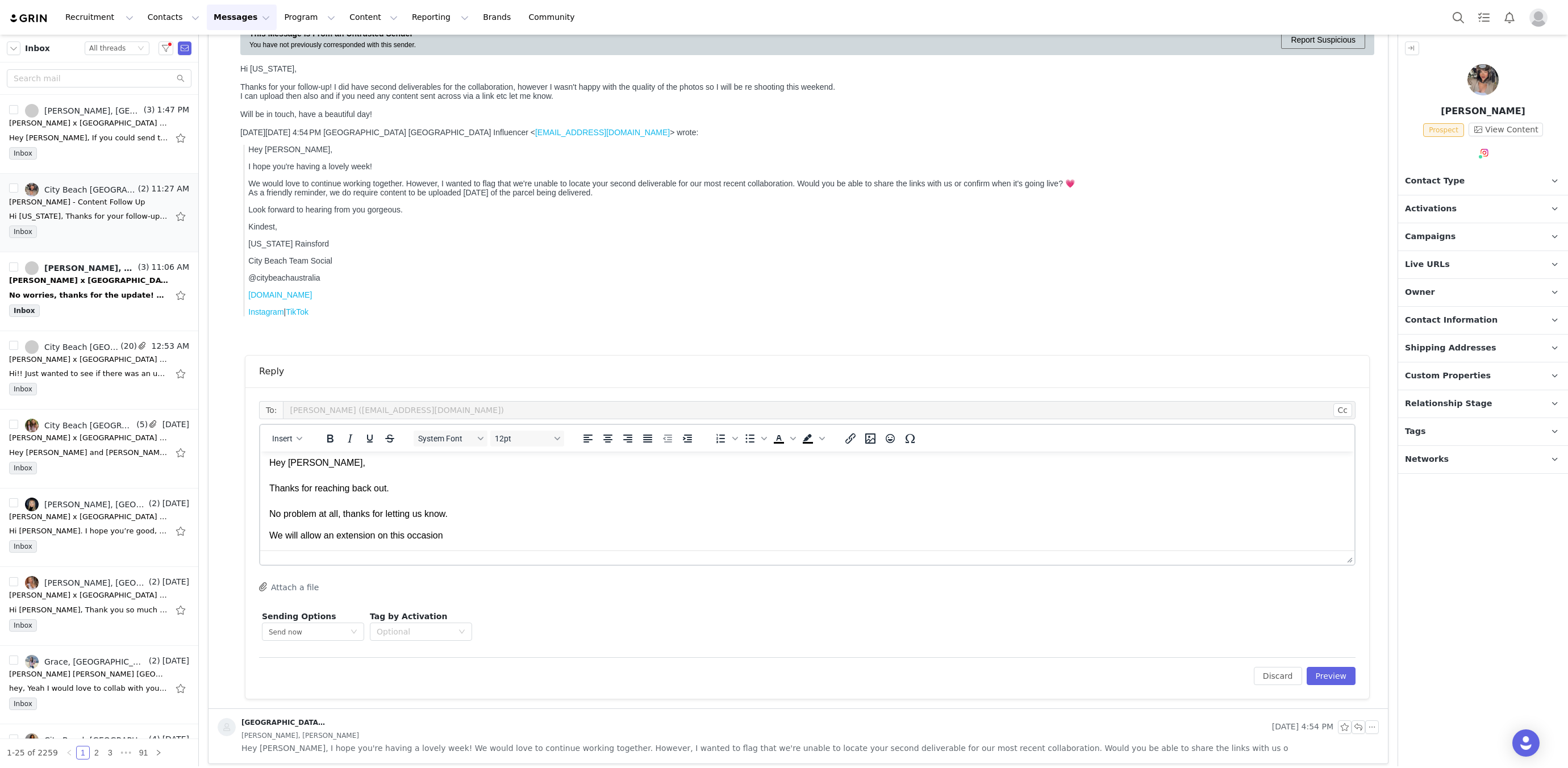
click at [457, 540] on p "We will allow an extension on this occasion" at bounding box center [807, 536] width 1076 height 13
click at [269, 545] on p "We will allow an extension on this occasion for your second deliverable. Can't …" at bounding box center [807, 532] width 1076 height 38
click at [671, 531] on p "We will allow an extension on this occasion for your second deliverable. We c a…" at bounding box center [807, 536] width 1076 height 13
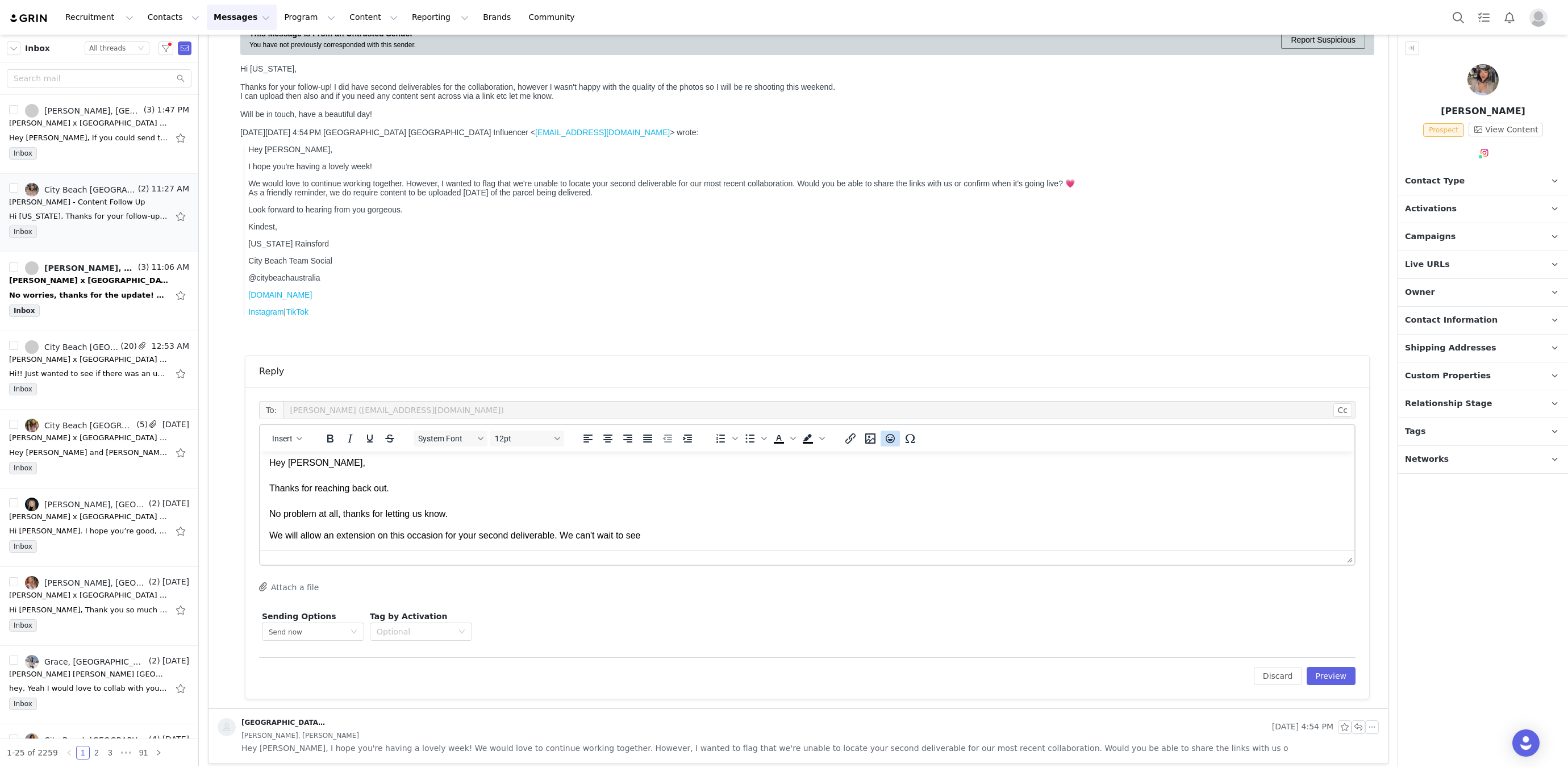
click at [891, 439] on icon "Emojis" at bounding box center [890, 438] width 13 height 13
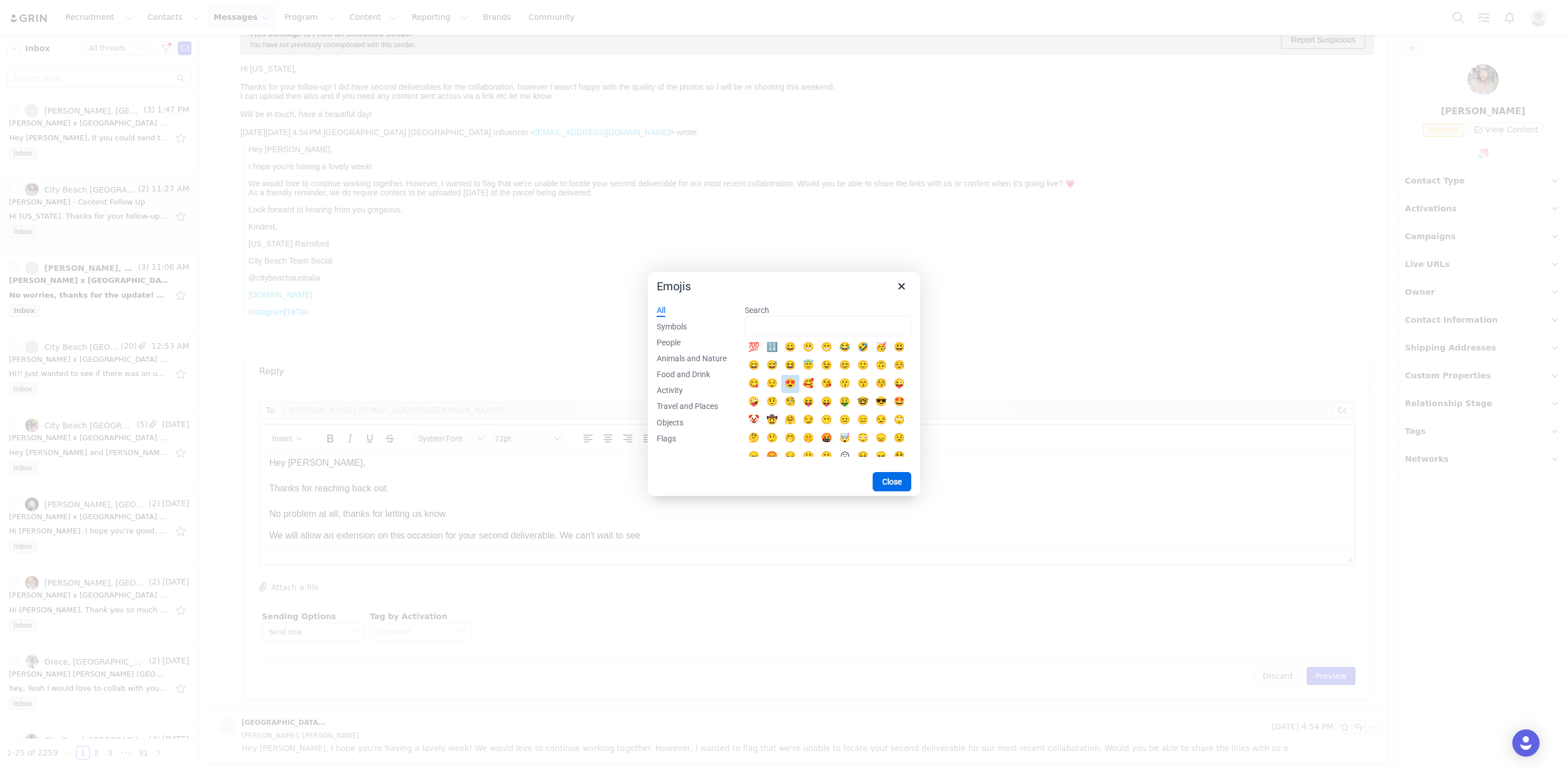
click at [782, 382] on div "😍" at bounding box center [790, 384] width 18 height 18
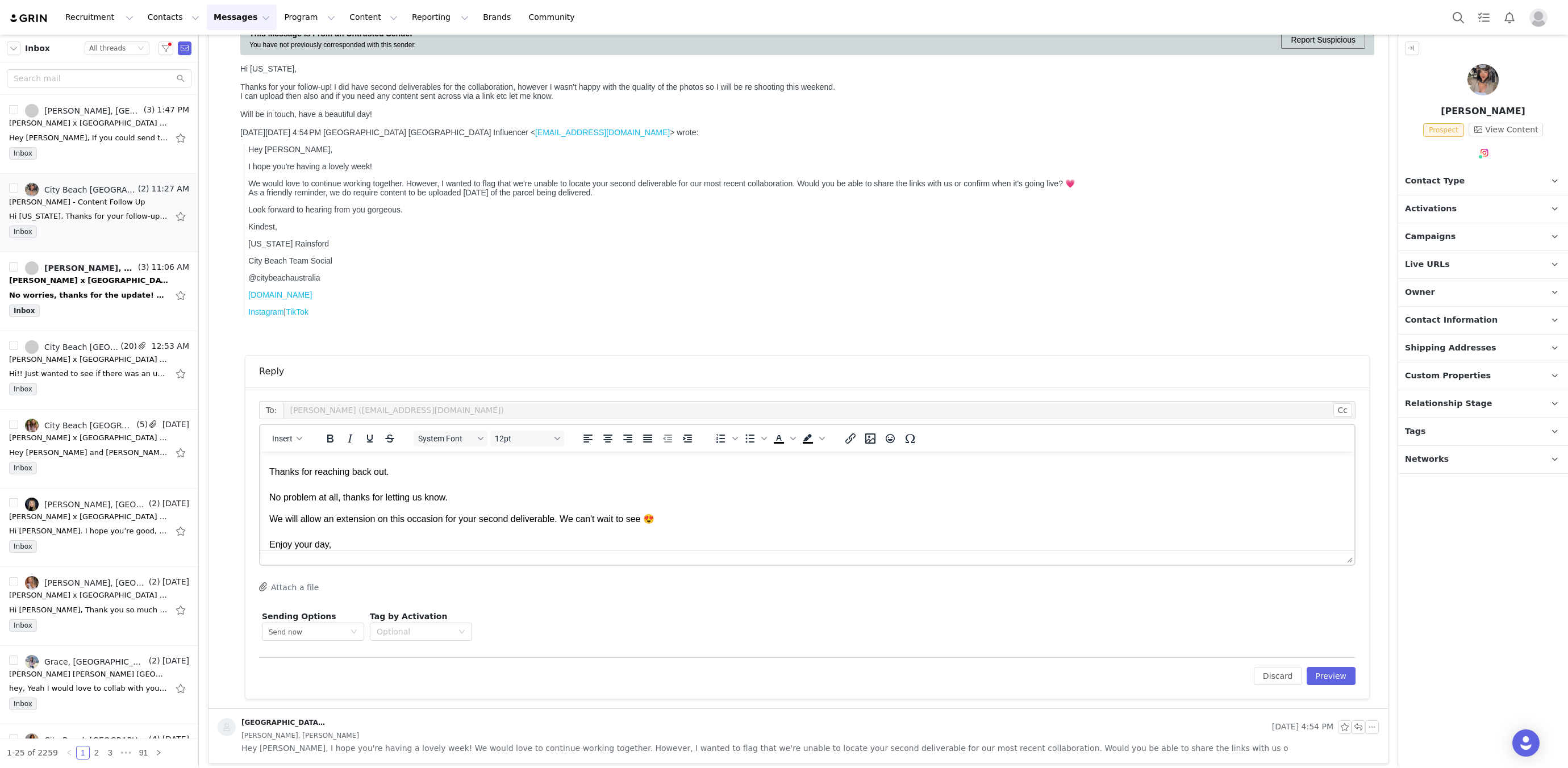
scroll to position [46, 0]
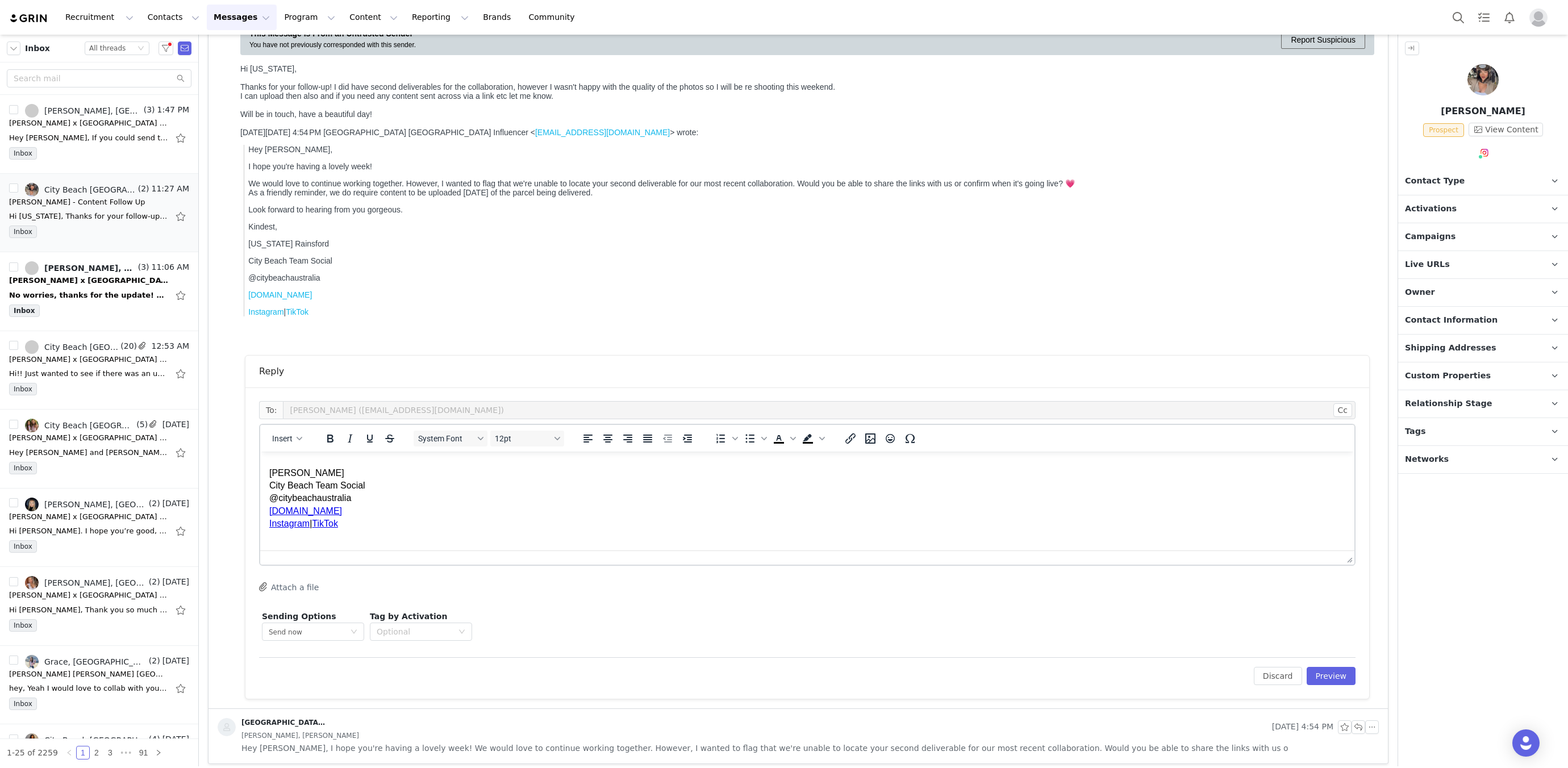
click at [271, 471] on p "Hannah City Beach Team Social @citybeachaustralia [DOMAIN_NAME] Instagram | Tik…" at bounding box center [807, 498] width 1076 height 64
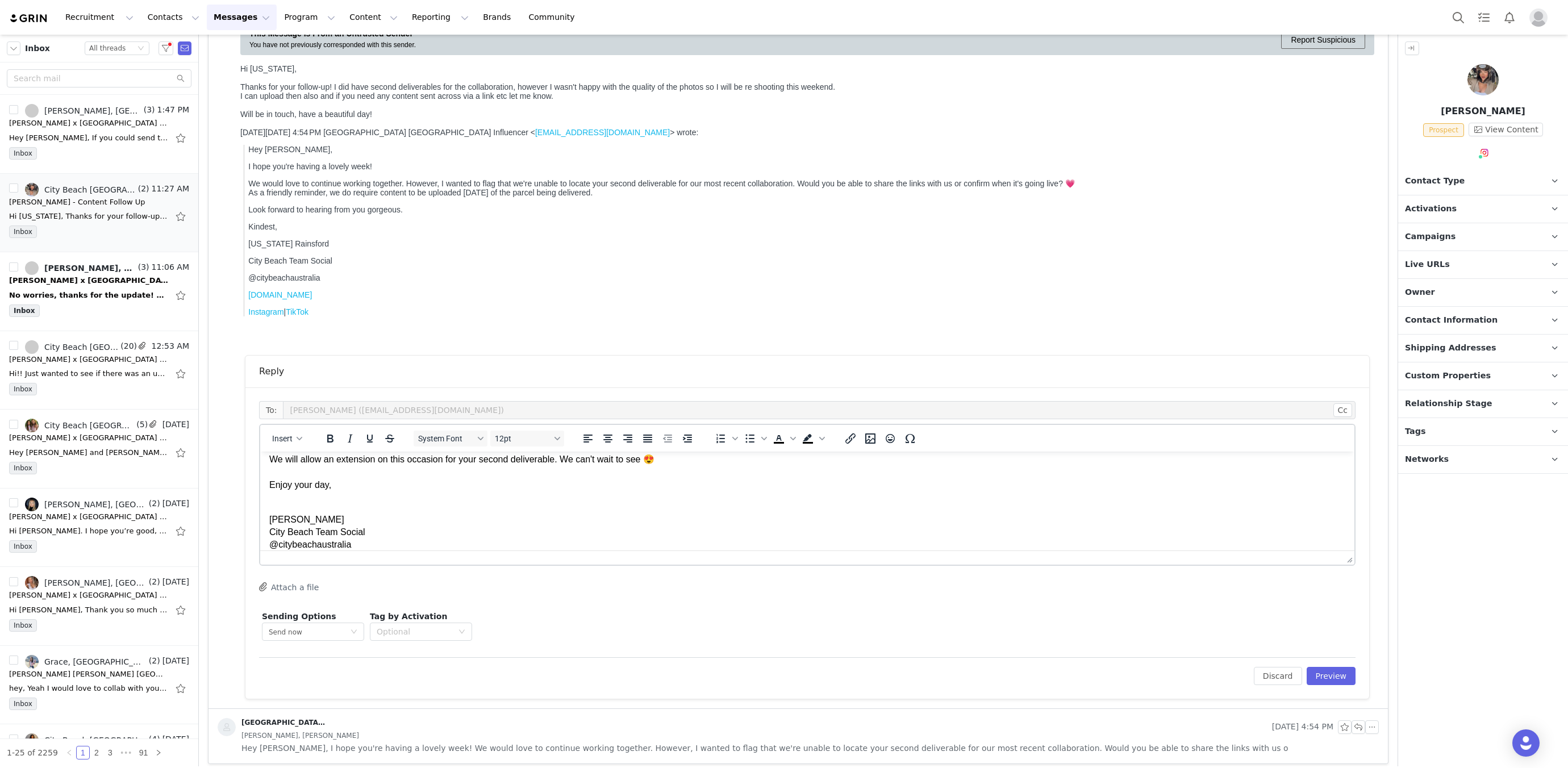
scroll to position [74, 0]
click at [1329, 672] on button "Preview" at bounding box center [1331, 676] width 49 height 18
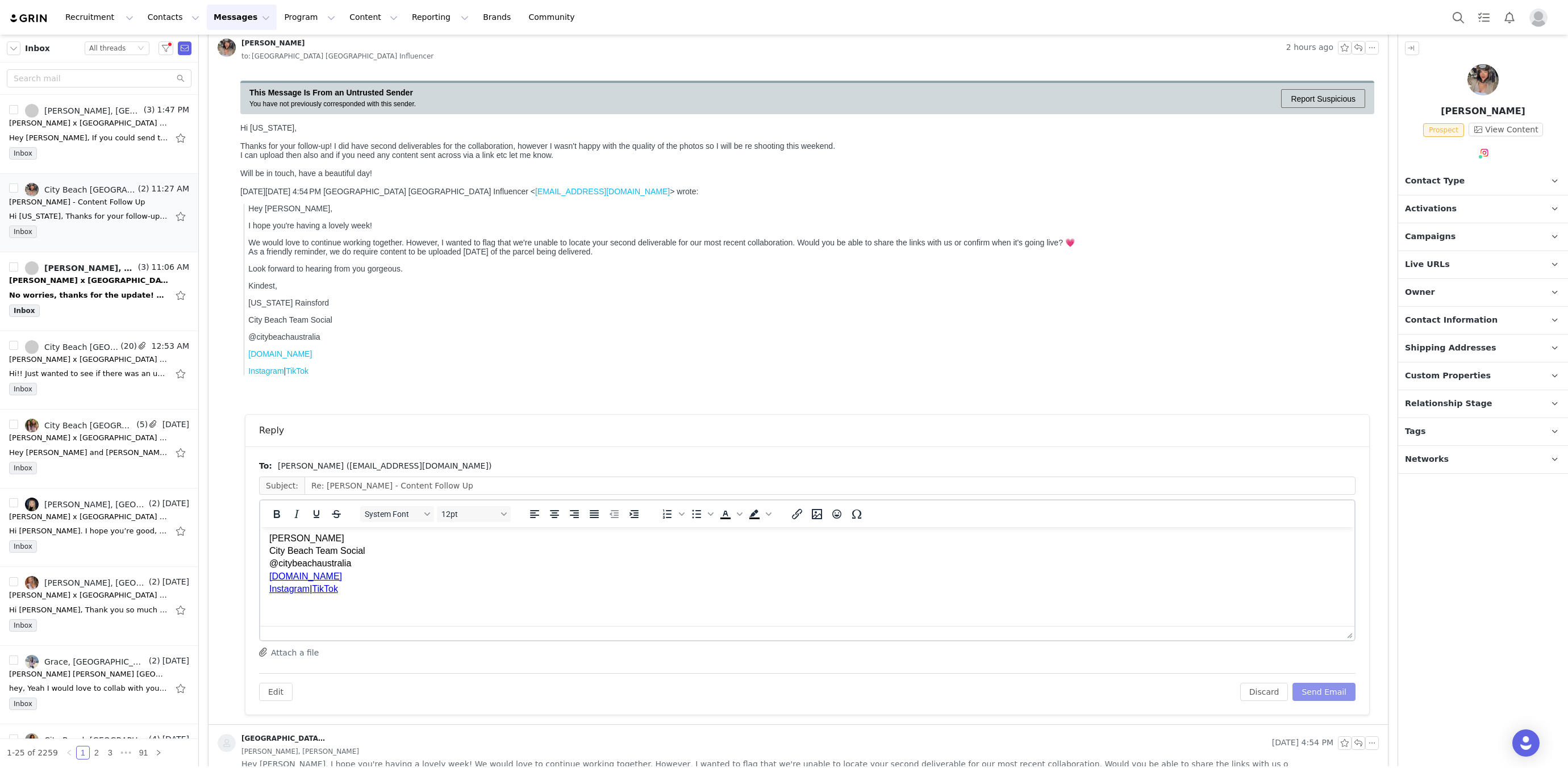
scroll to position [0, 0]
click at [364, 587] on p "Hey [PERSON_NAME], Thanks for reaching back out. No problem at all, thanks for …" at bounding box center [807, 568] width 1076 height 64
click at [1339, 693] on button "Send Email" at bounding box center [1324, 692] width 63 height 18
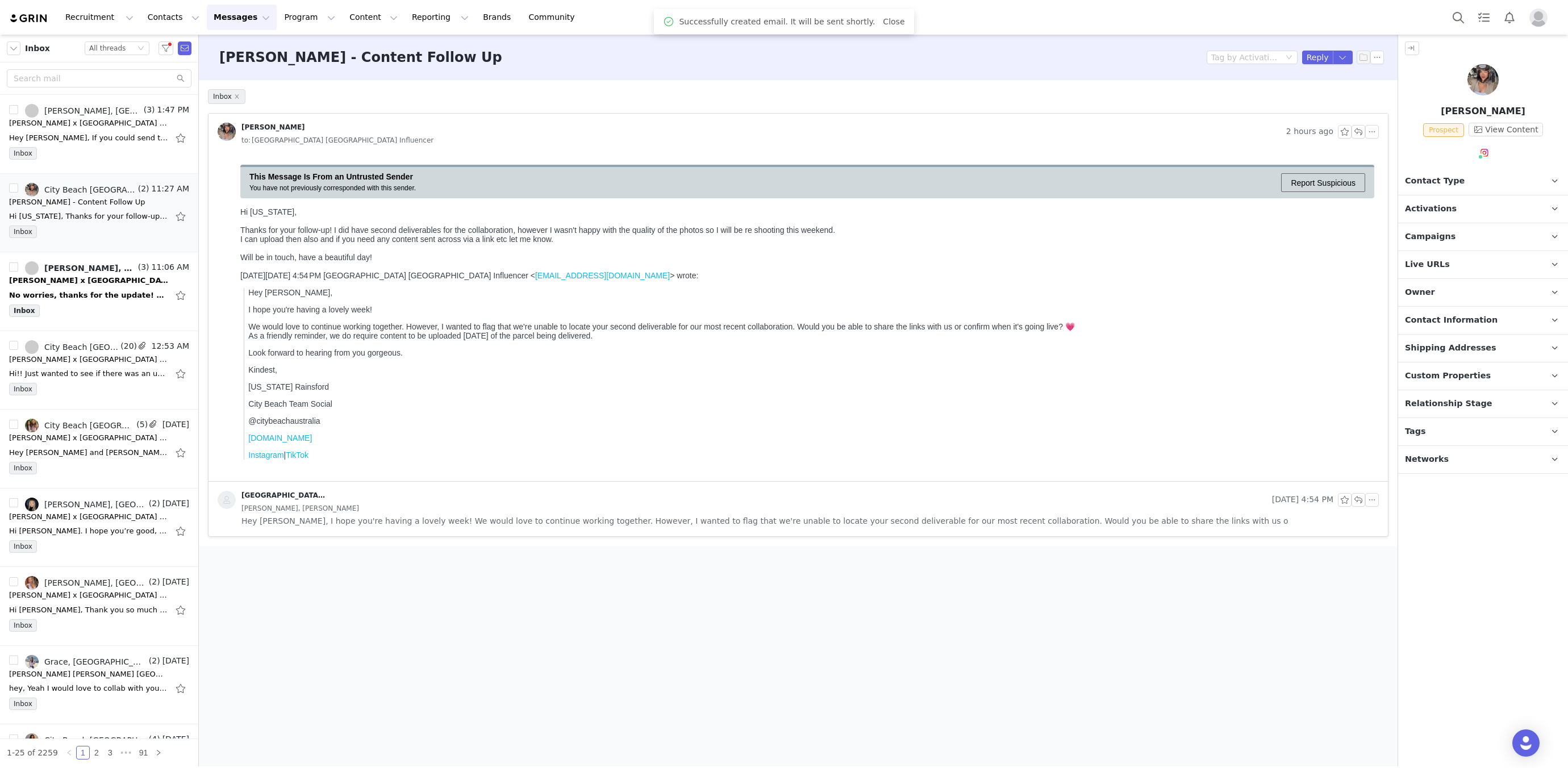
scroll to position [0, 0]
